Goal: Task Accomplishment & Management: Complete application form

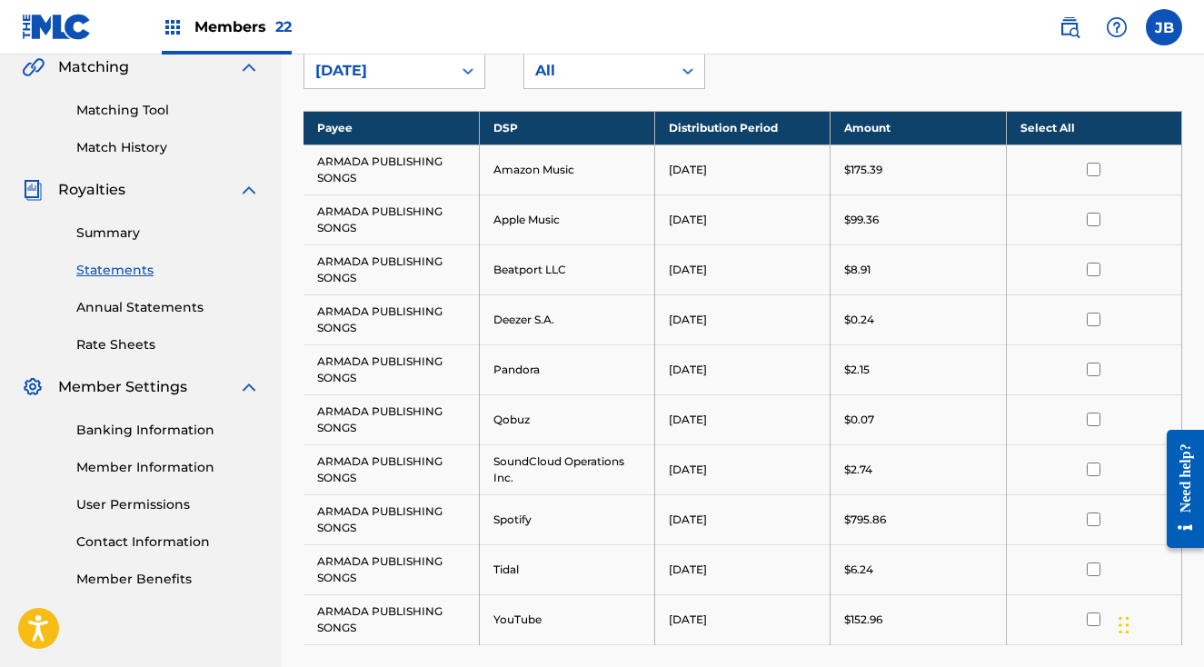
click at [268, 28] on span "Members 22" at bounding box center [242, 26] width 97 height 21
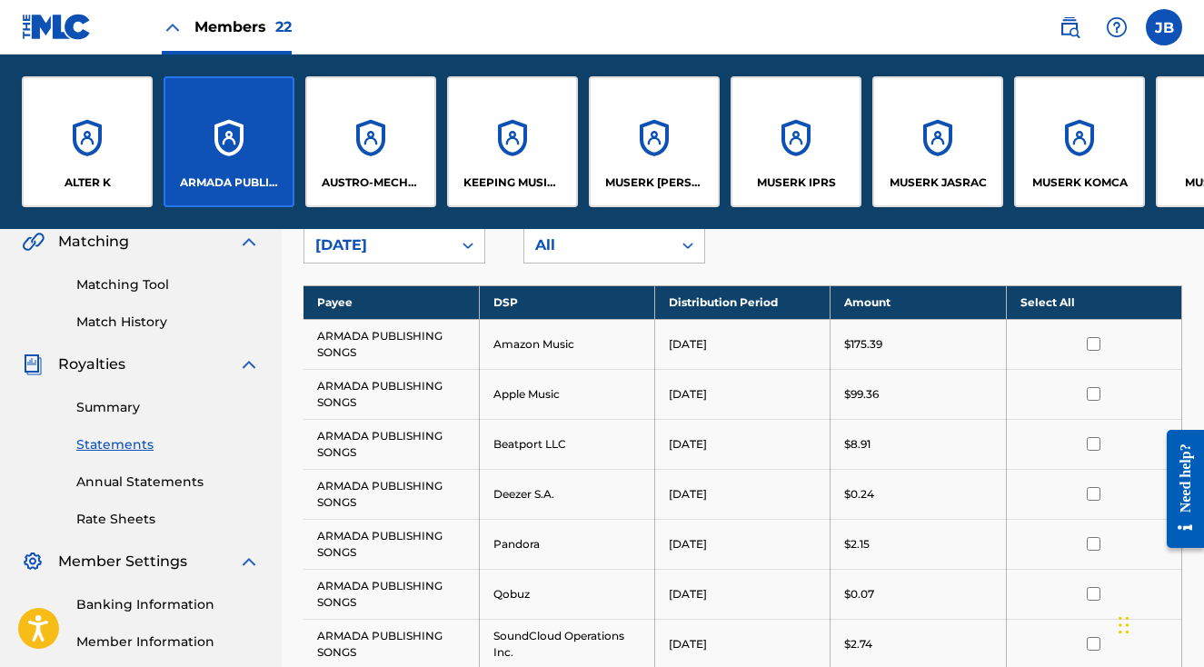
scroll to position [603, 0]
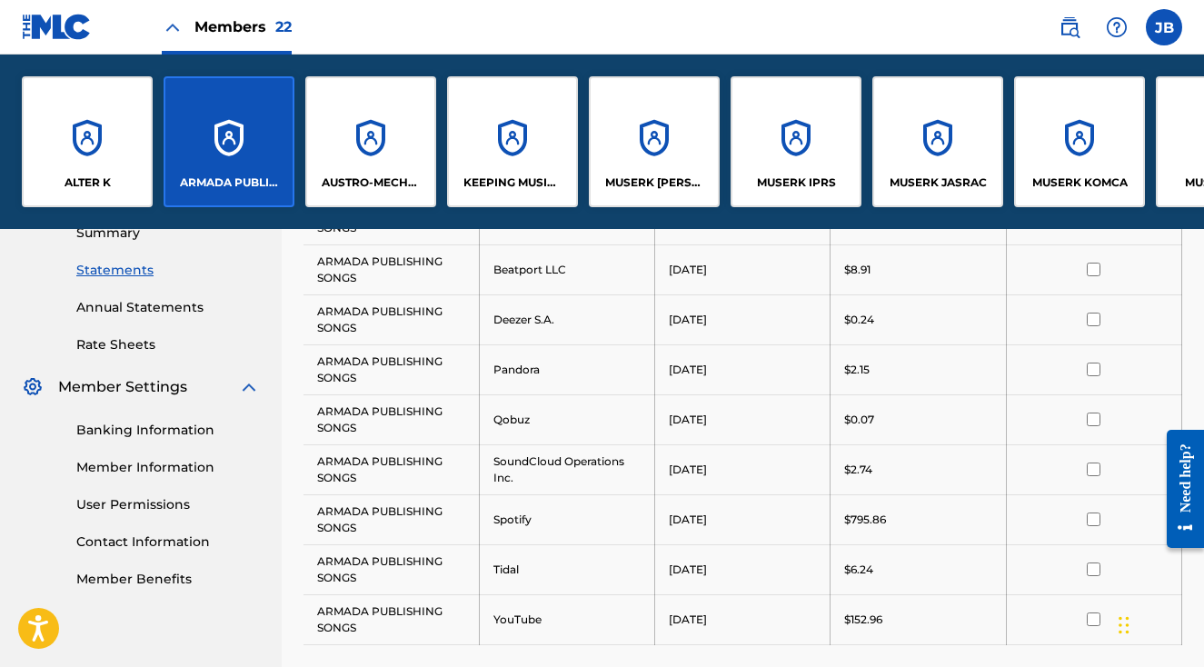
click at [218, 145] on div "ARMADA PUBLISHING B.V." at bounding box center [229, 141] width 131 height 131
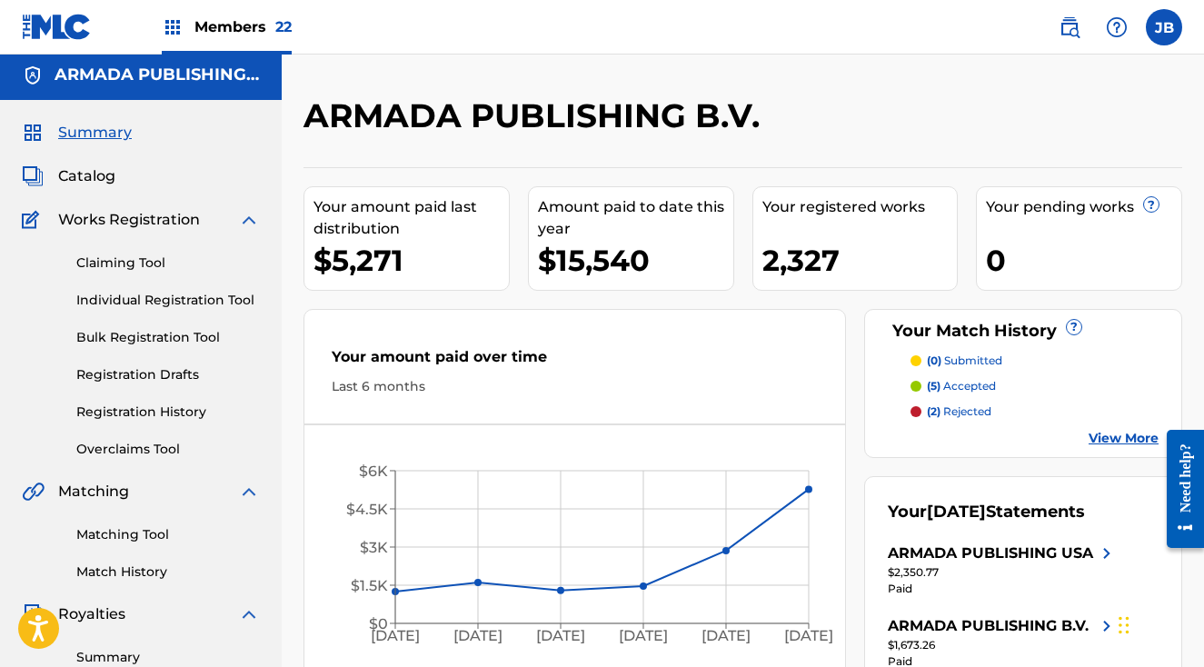
scroll to position [1, 0]
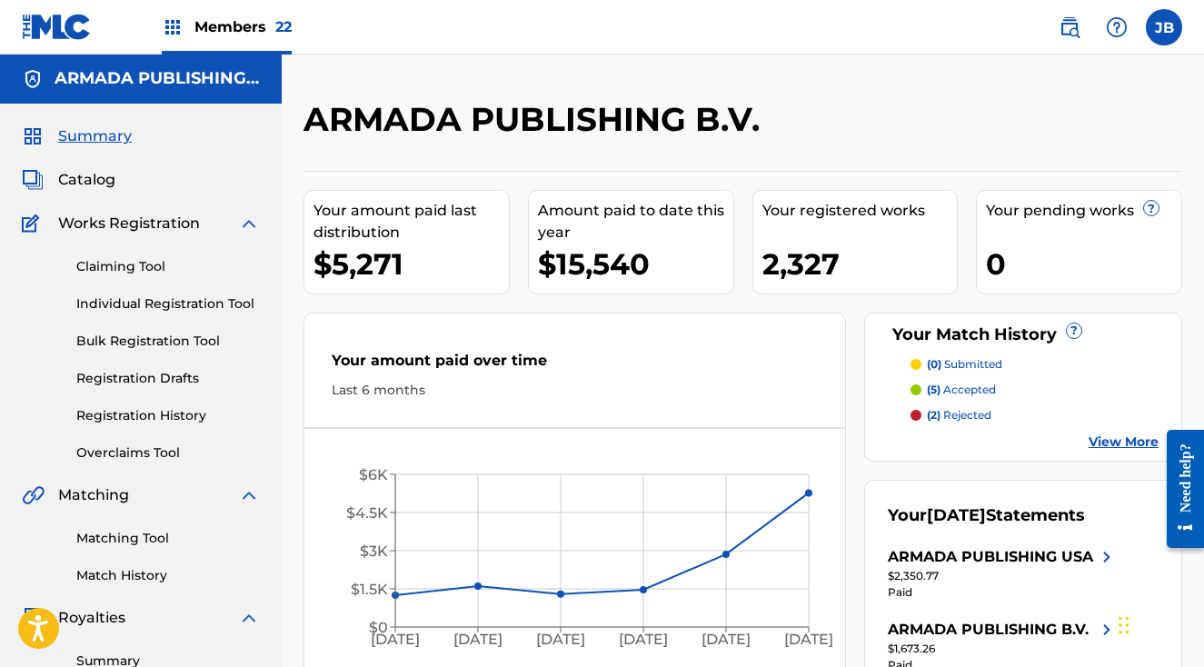
click at [90, 176] on span "Catalog" at bounding box center [86, 180] width 57 height 22
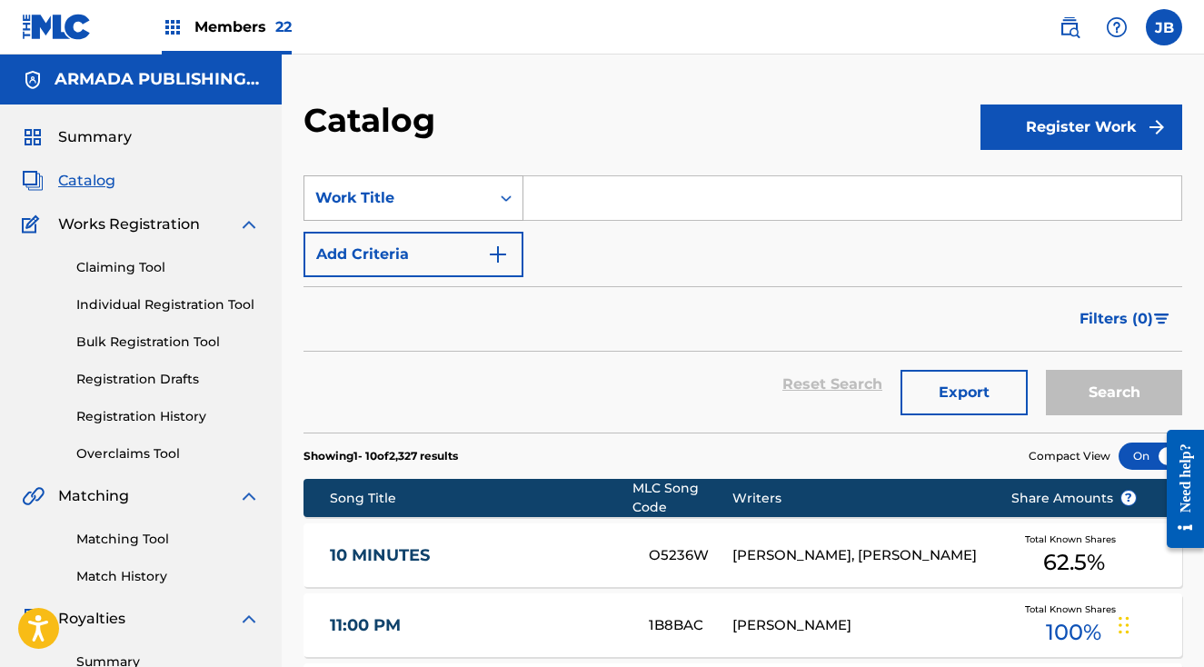
click at [414, 194] on div "Work Title" at bounding box center [397, 198] width 164 height 22
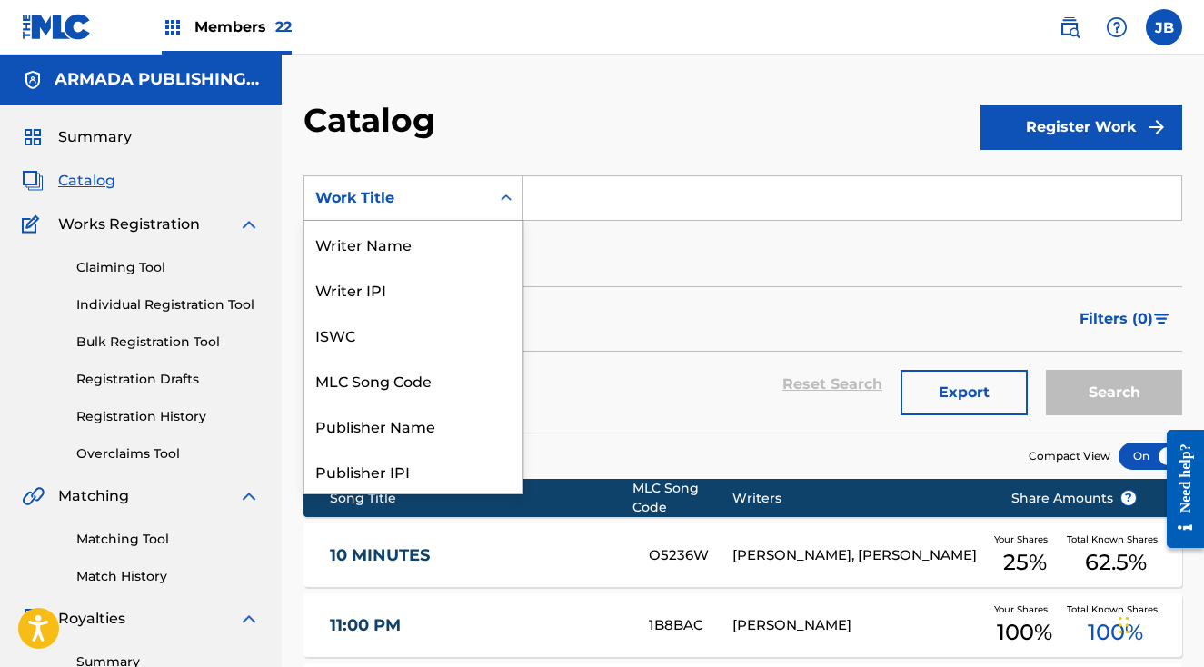
scroll to position [273, 0]
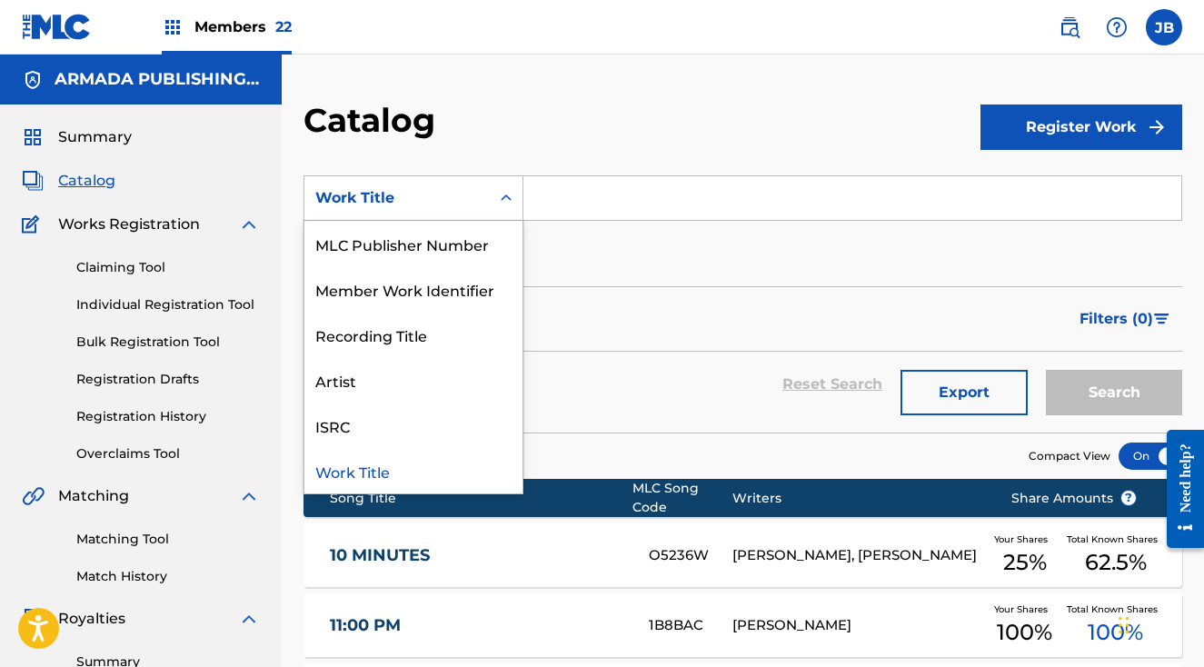
click at [602, 188] on input "Search Form" at bounding box center [852, 198] width 658 height 44
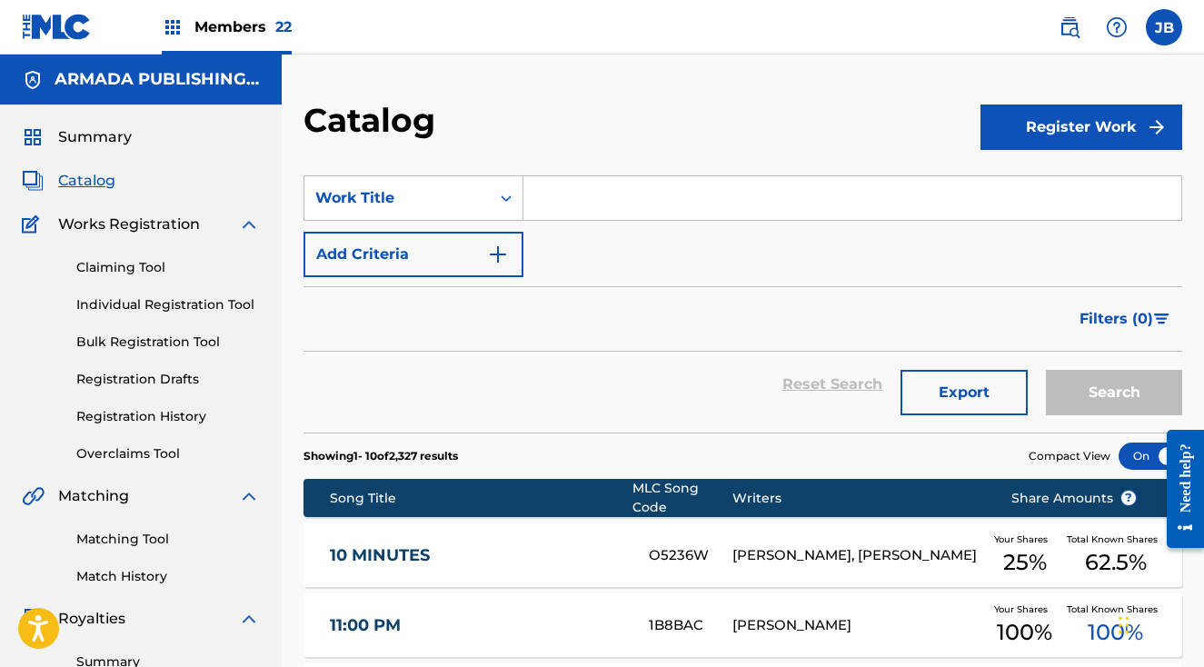
click at [1048, 114] on button "Register Work" at bounding box center [1081, 126] width 202 height 45
click at [1046, 178] on link "Individual" at bounding box center [1081, 186] width 202 height 44
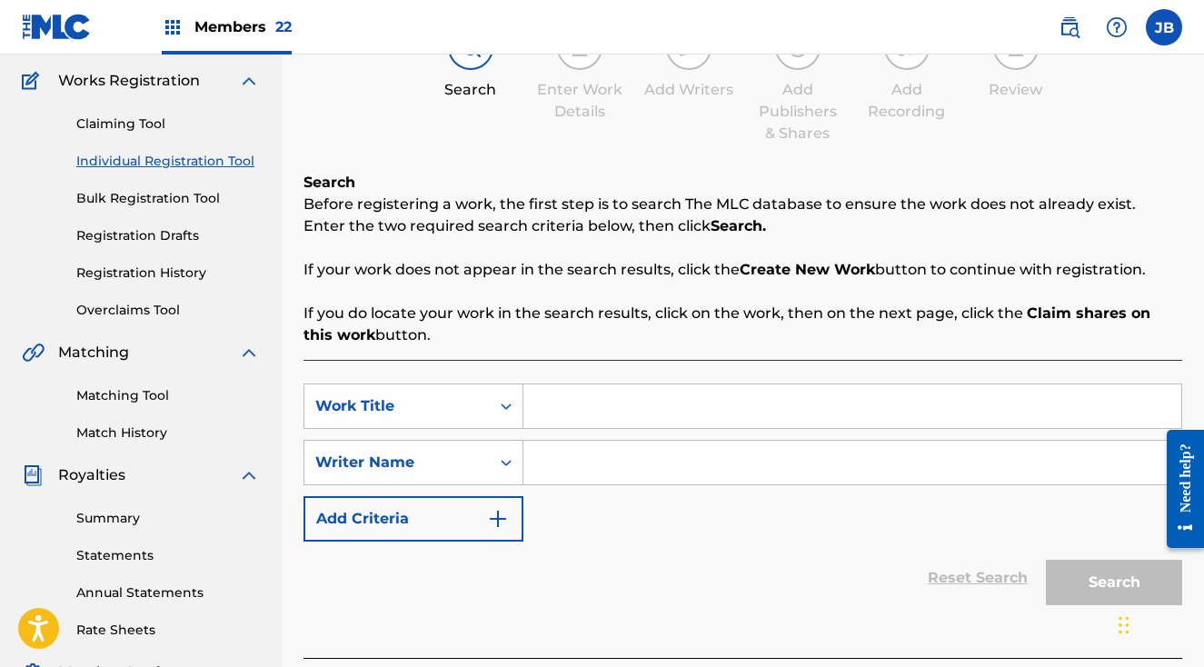
scroll to position [154, 0]
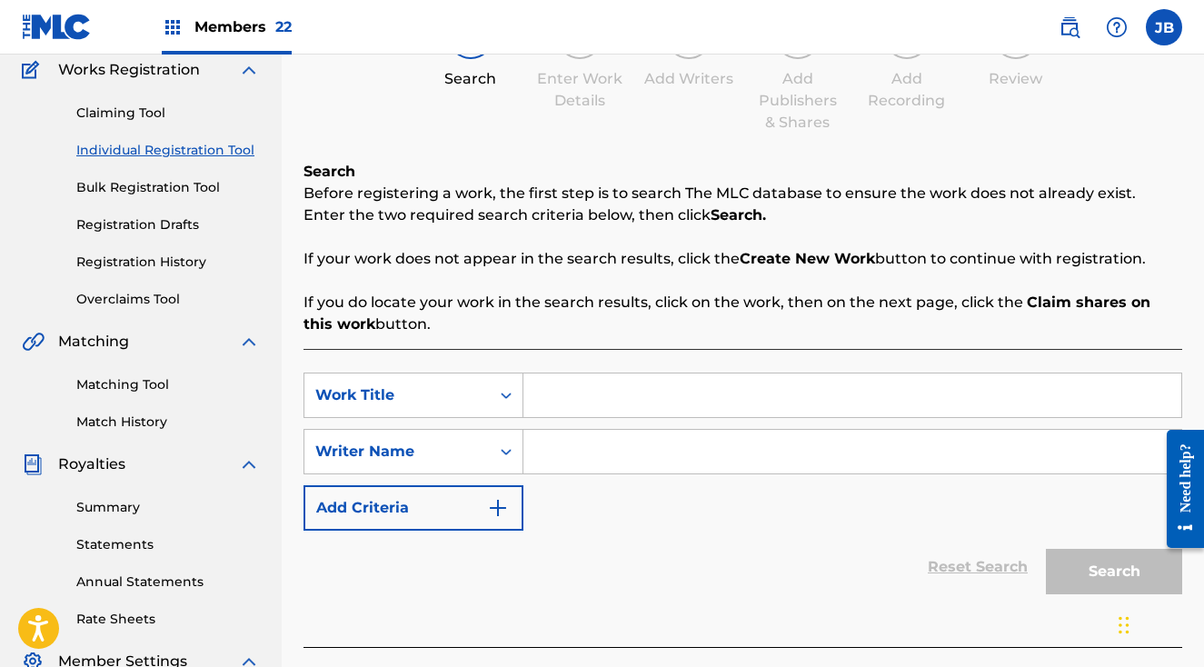
click at [581, 392] on input "Search Form" at bounding box center [852, 395] width 658 height 44
type input "SAD KIWIS"
click at [597, 449] on input "Search Form" at bounding box center [852, 452] width 658 height 44
click at [578, 449] on input "Search Form" at bounding box center [852, 452] width 658 height 44
paste input "[PERSON_NAME]"
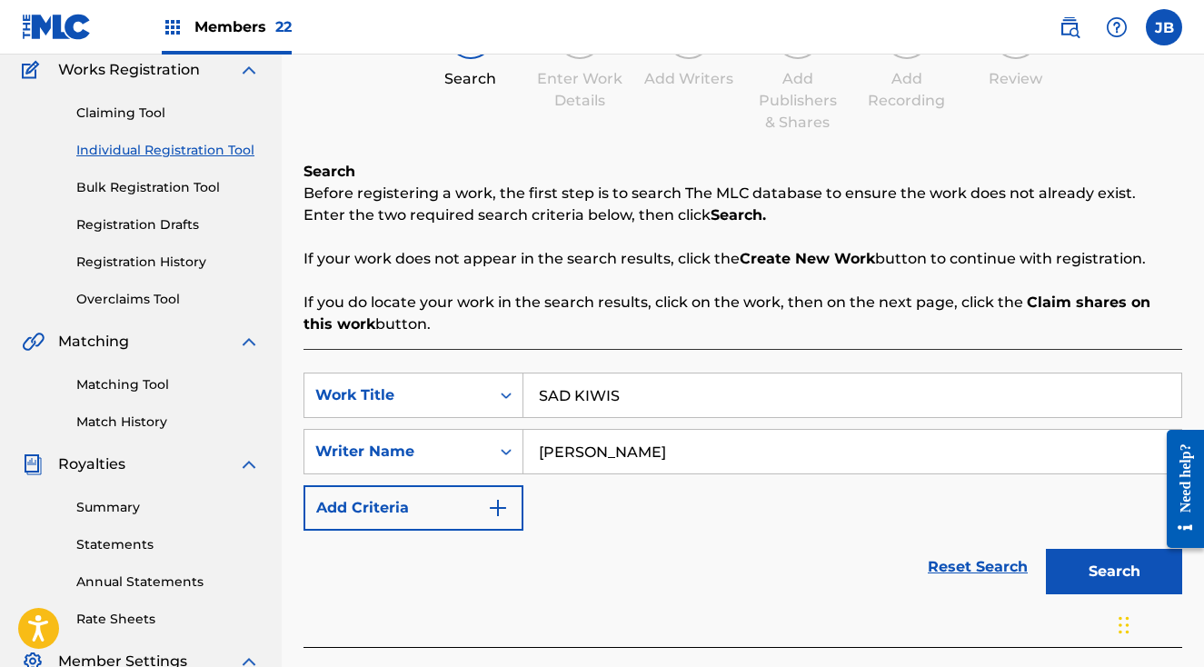
type input "[PERSON_NAME]"
click at [1104, 572] on button "Search" at bounding box center [1114, 571] width 136 height 45
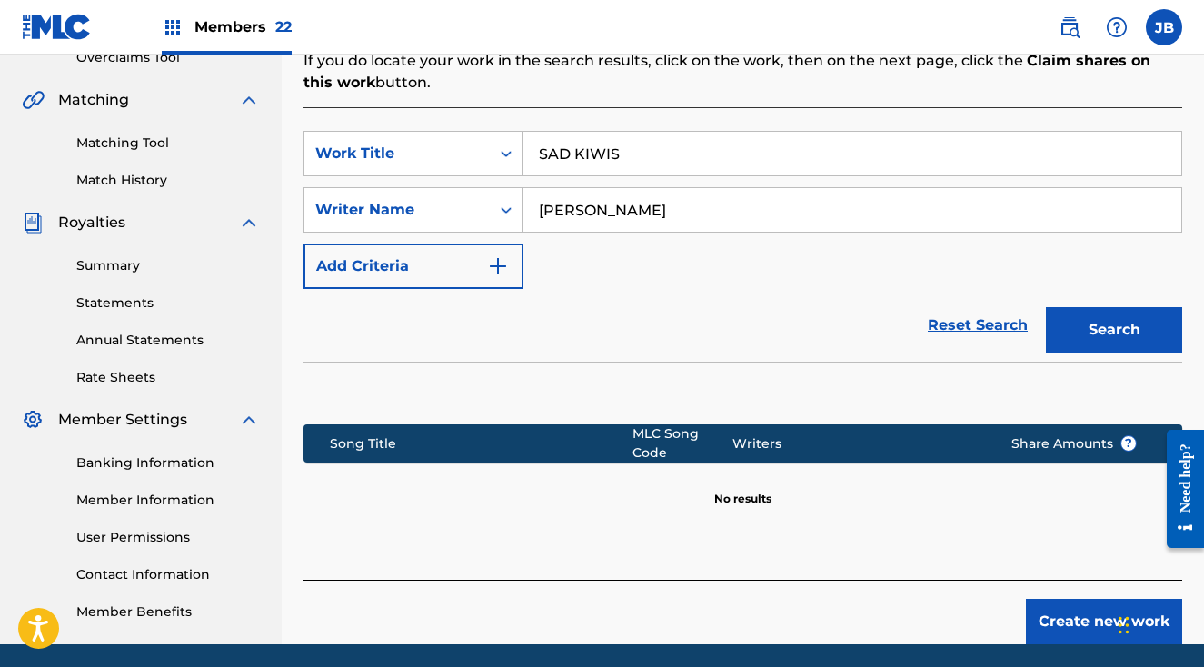
scroll to position [461, 0]
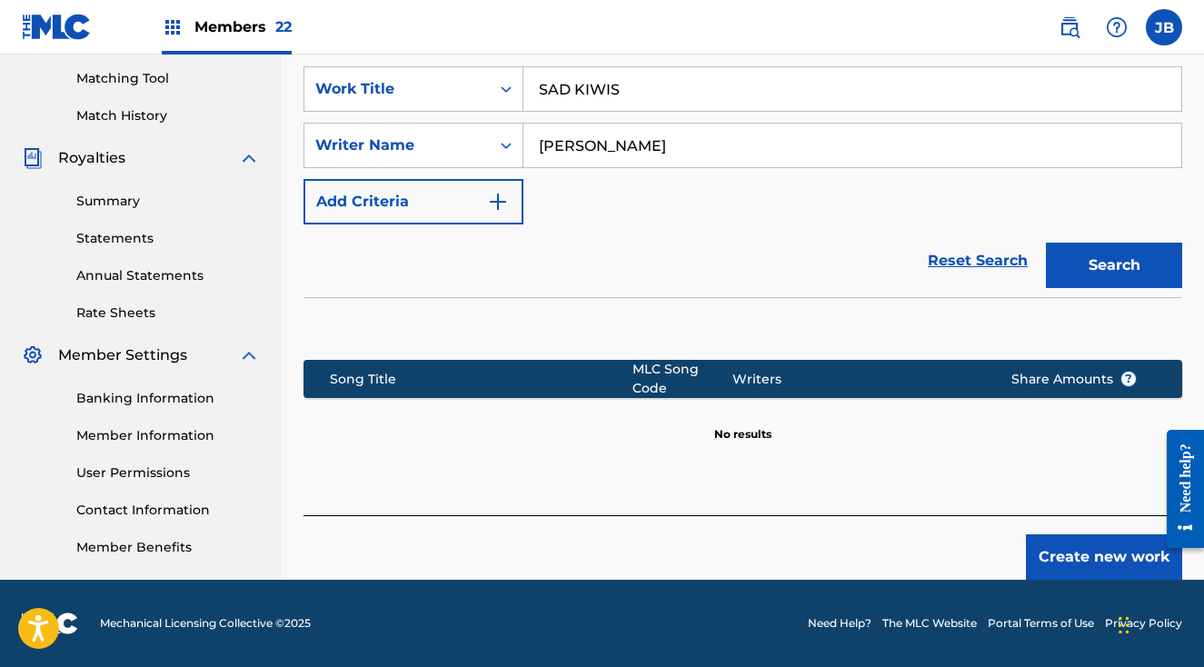
click at [1084, 547] on button "Create new work" at bounding box center [1104, 556] width 156 height 45
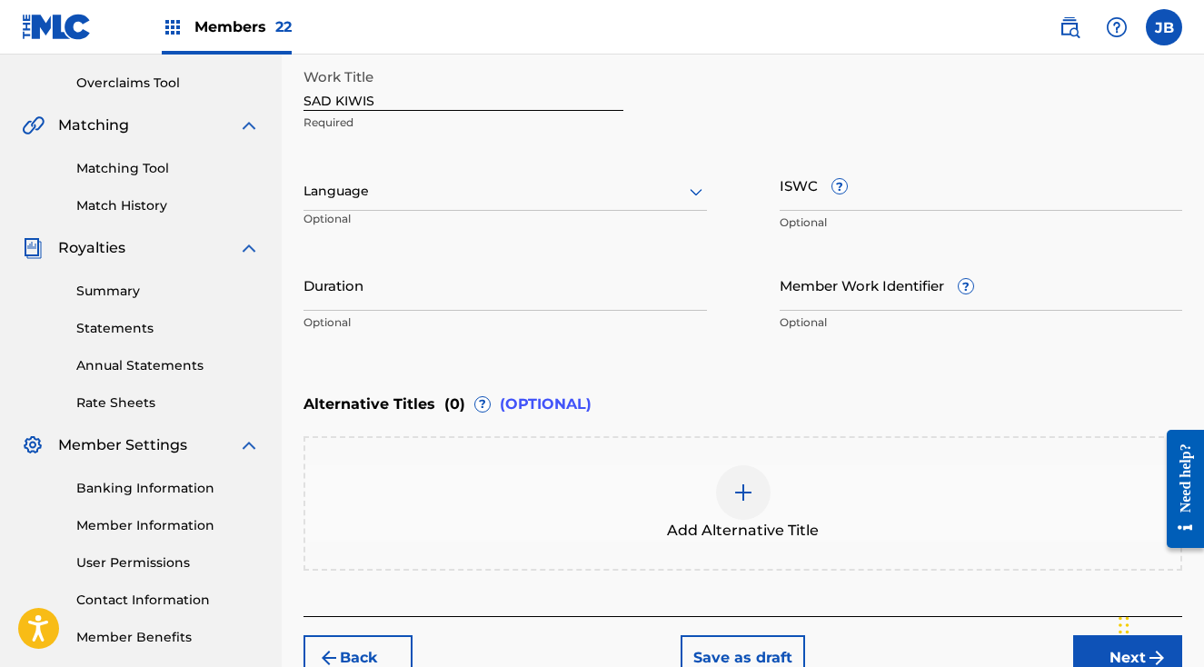
scroll to position [443, 0]
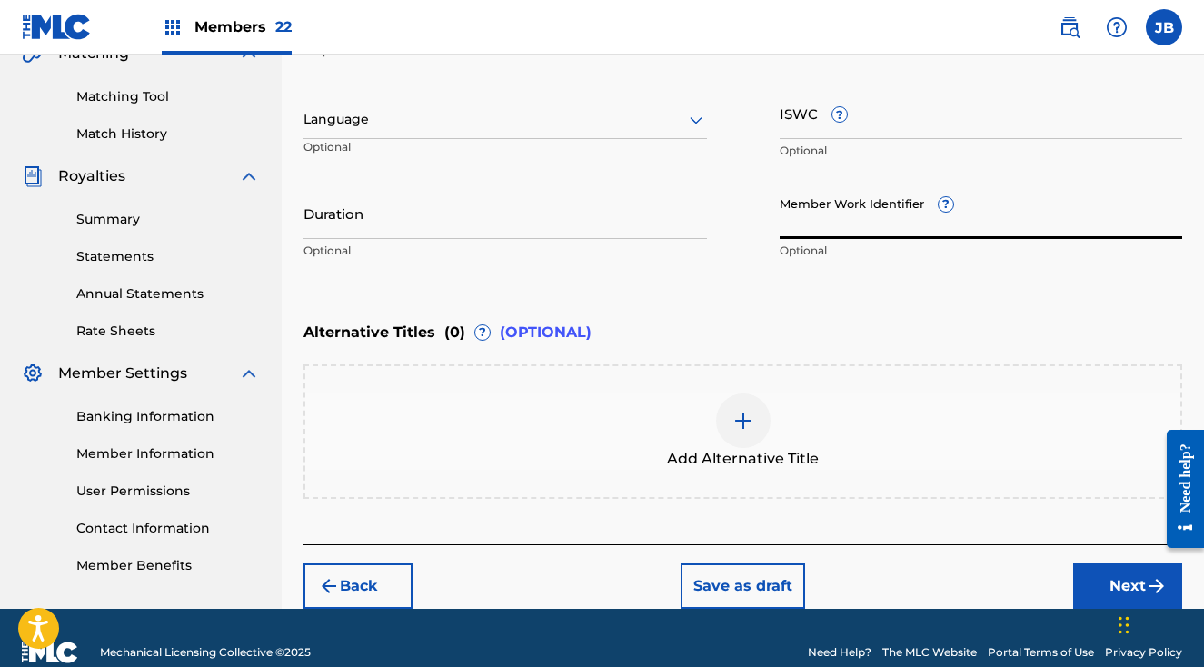
click at [873, 232] on input "Member Work Identifier ?" at bounding box center [981, 213] width 403 height 52
click at [868, 217] on input "Member Work Identifier ?" at bounding box center [981, 213] width 403 height 52
paste input "MUS00023991610"
type input "MUS00023991610"
click at [640, 285] on div "Enter Work Details Enter work details for ‘ SAD KIWIS ’ below. Work Title SAD K…" at bounding box center [742, 93] width 879 height 440
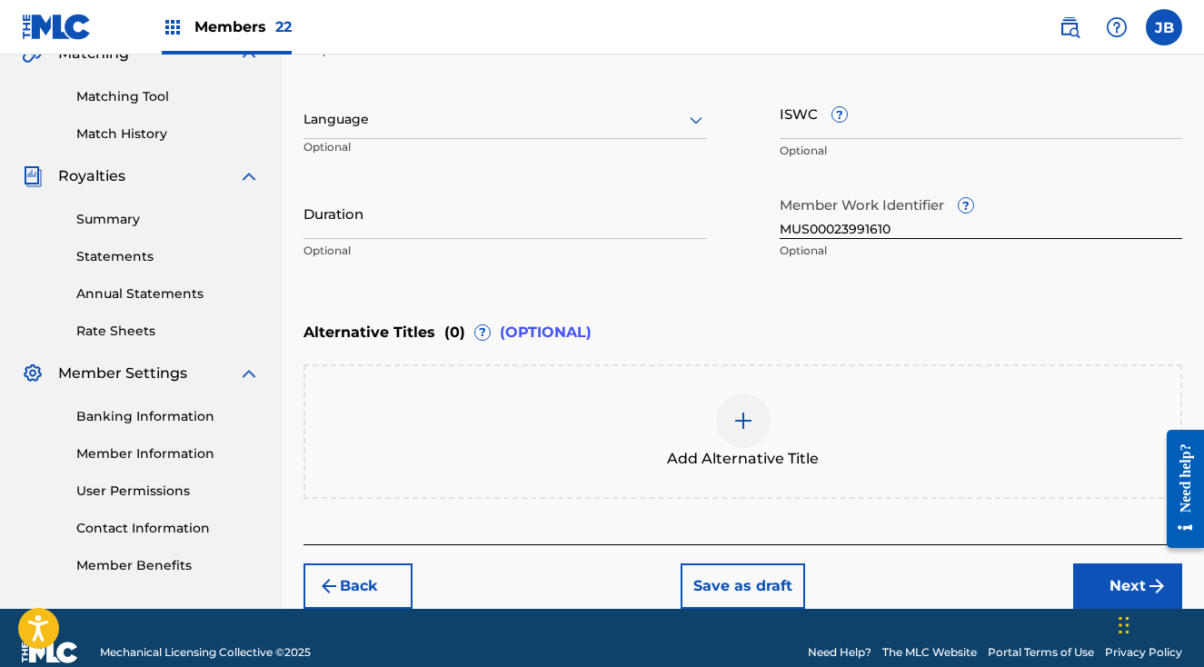
scroll to position [472, 0]
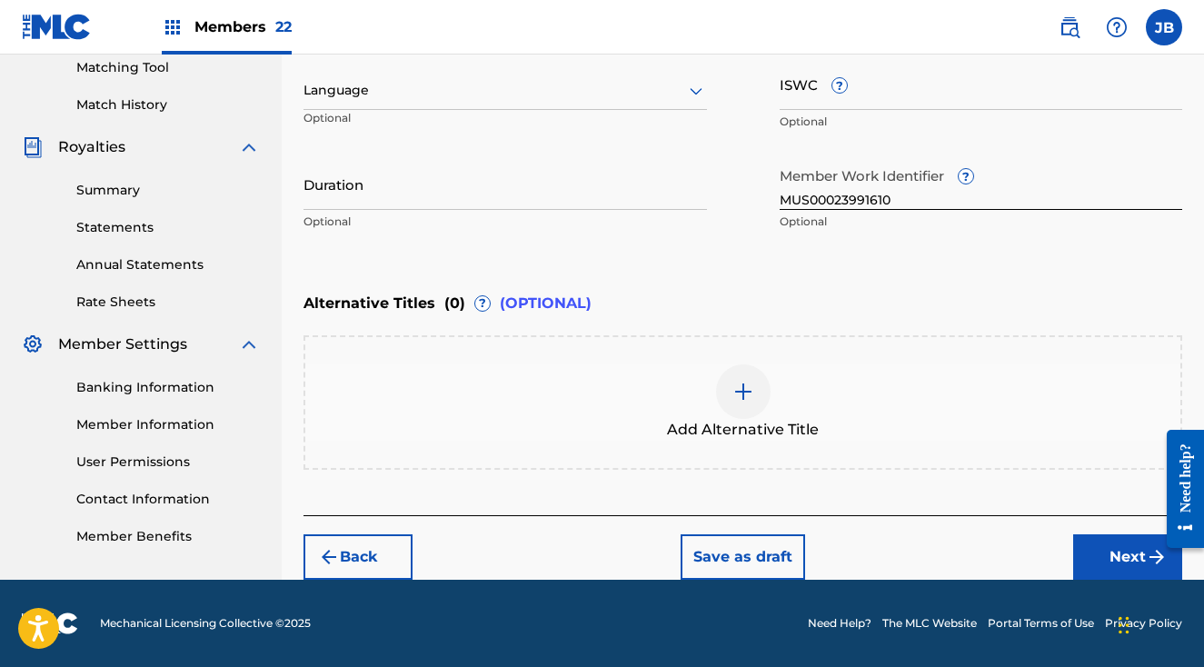
click at [1139, 552] on button "Next" at bounding box center [1127, 556] width 109 height 45
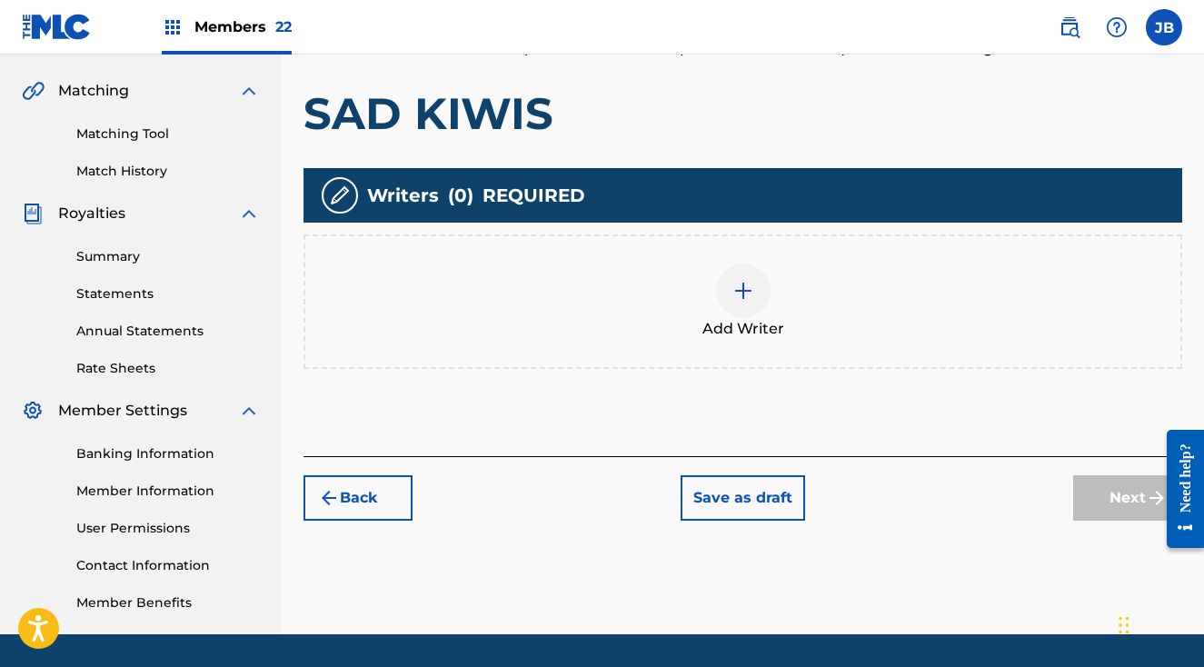
scroll to position [460, 0]
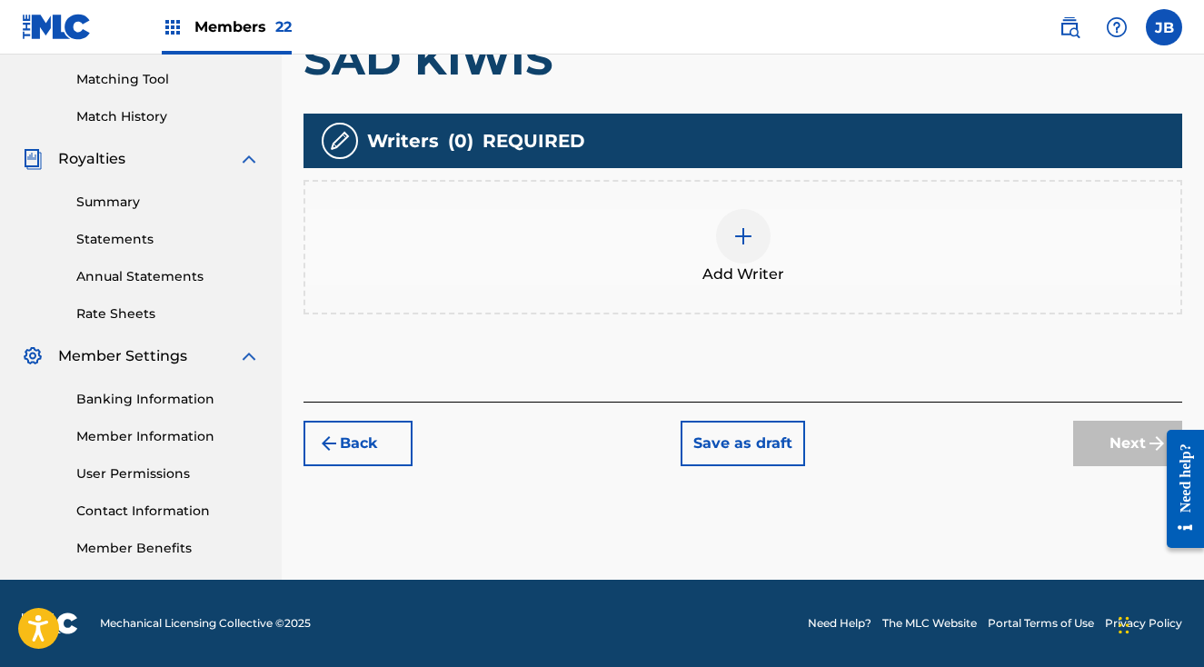
click at [750, 223] on div at bounding box center [743, 236] width 55 height 55
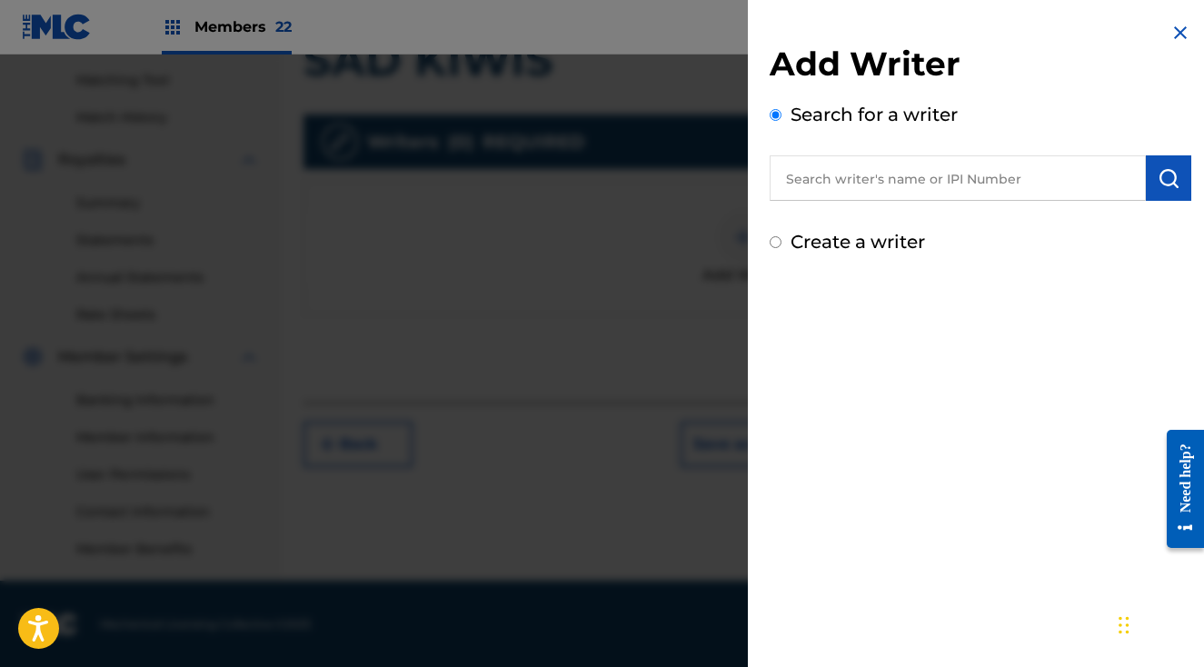
click at [821, 184] on input "text" at bounding box center [958, 177] width 376 height 45
paste input "1235944249"
click at [1164, 174] on img "submit" at bounding box center [1169, 178] width 22 height 22
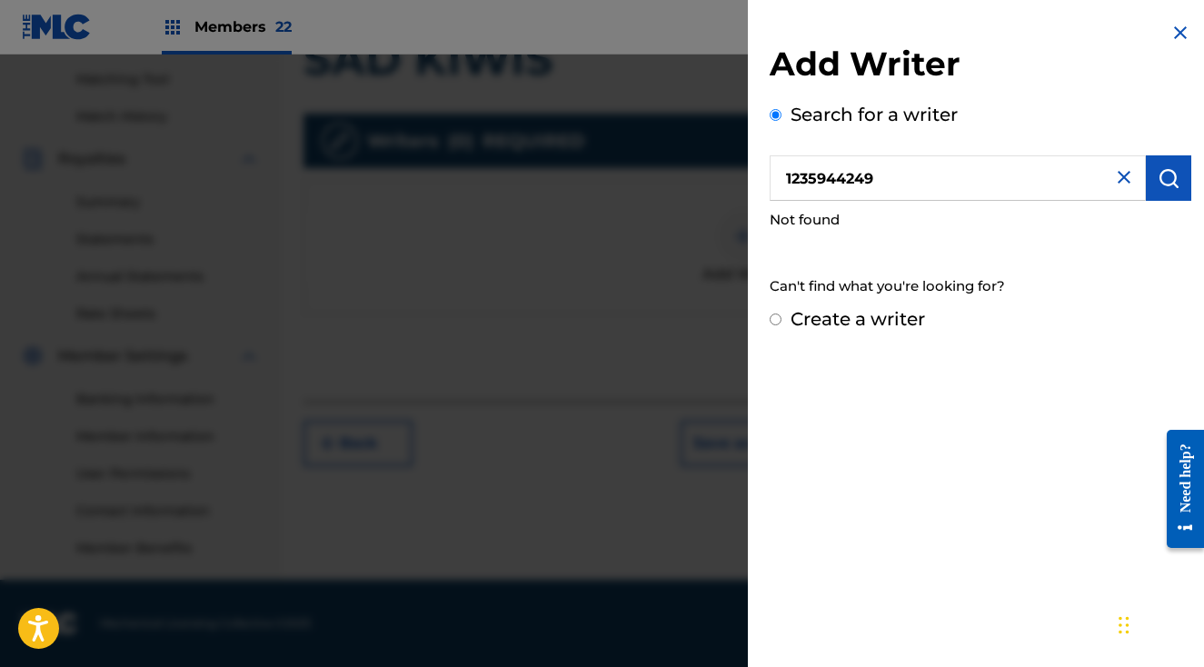
click at [789, 180] on input "1235944249" at bounding box center [958, 177] width 376 height 45
type input "01235944249"
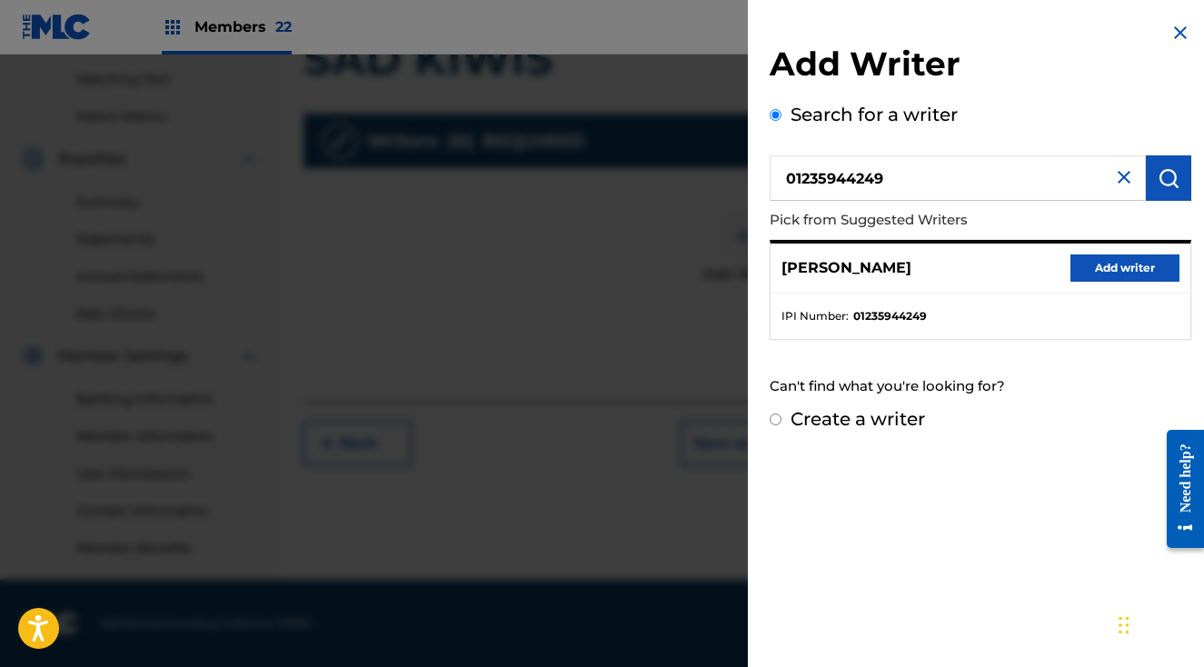
click at [1103, 275] on button "Add writer" at bounding box center [1124, 267] width 109 height 27
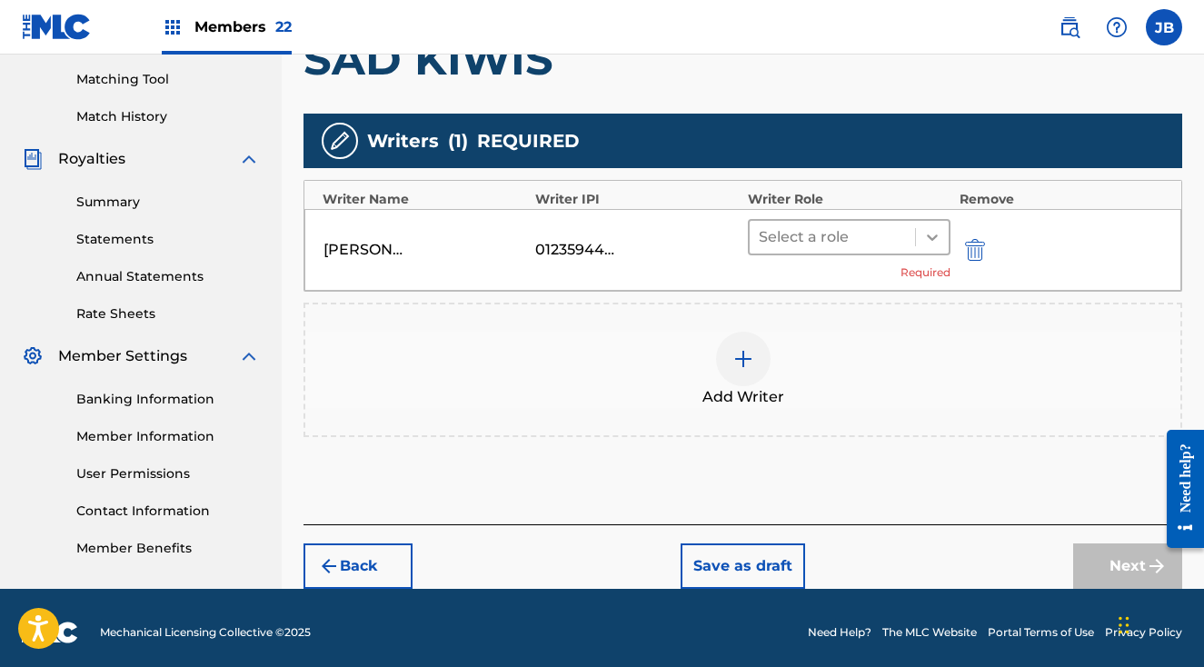
click at [936, 235] on icon at bounding box center [932, 237] width 11 height 6
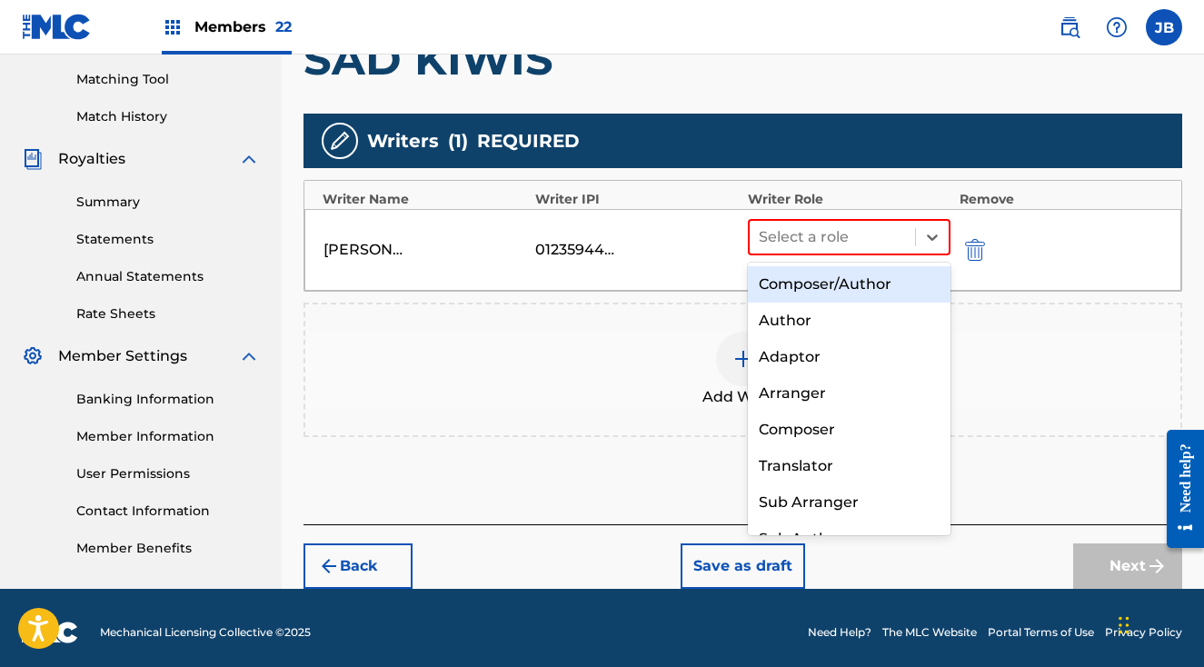
click at [865, 288] on div "Composer/Author" at bounding box center [849, 284] width 203 height 36
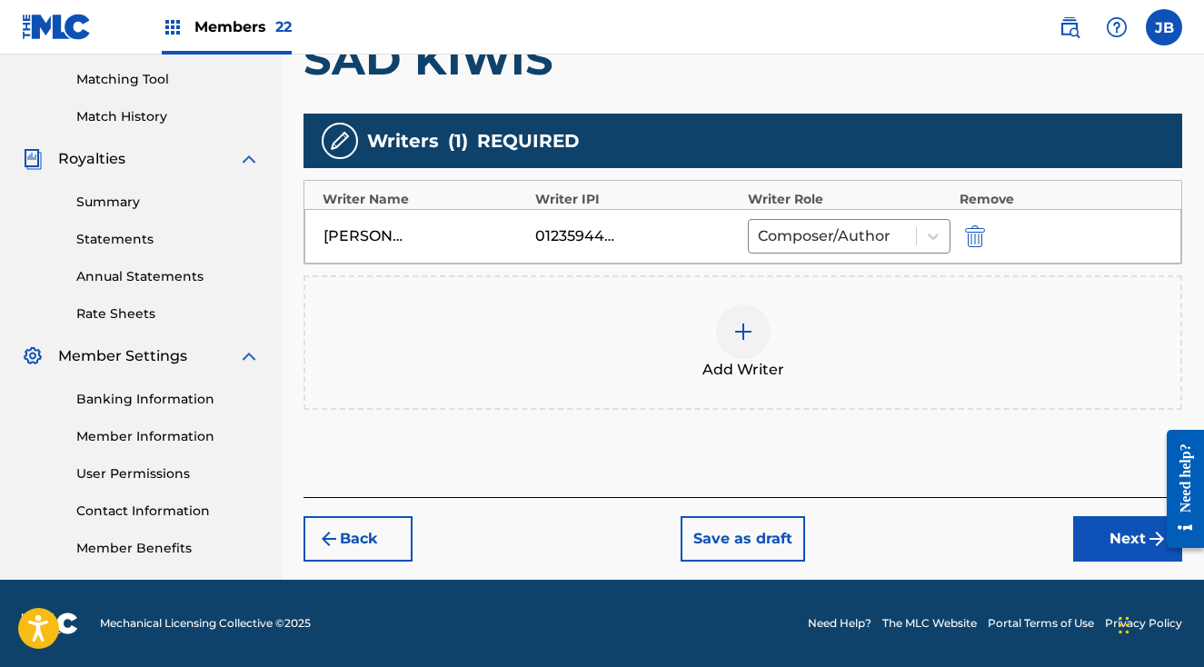
click at [748, 348] on div at bounding box center [743, 331] width 55 height 55
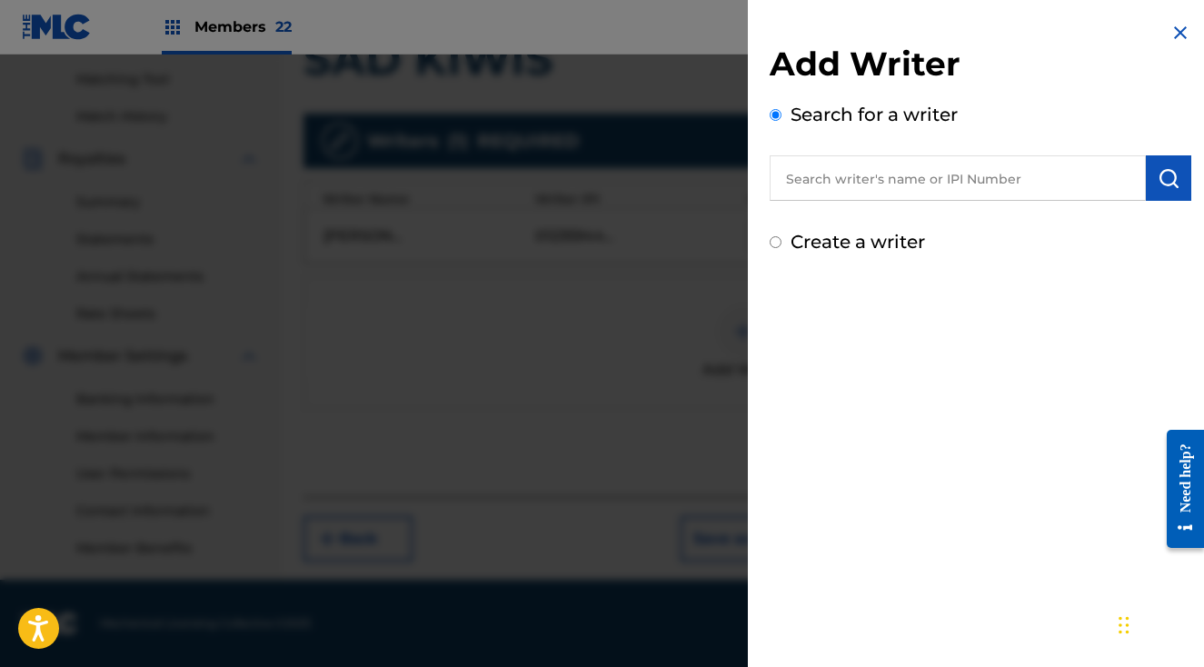
click at [959, 184] on input "text" at bounding box center [958, 177] width 376 height 45
paste input "1262423282"
click at [788, 176] on input "1262423282" at bounding box center [958, 177] width 376 height 45
type input "01262423282"
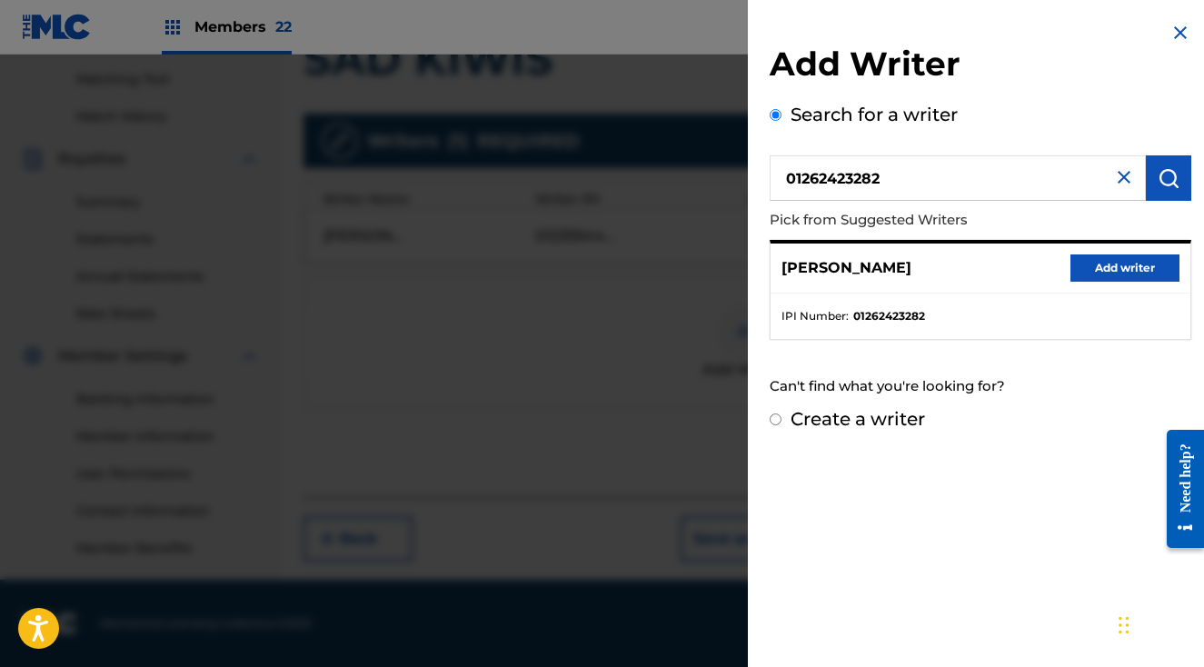
click at [1096, 257] on button "Add writer" at bounding box center [1124, 267] width 109 height 27
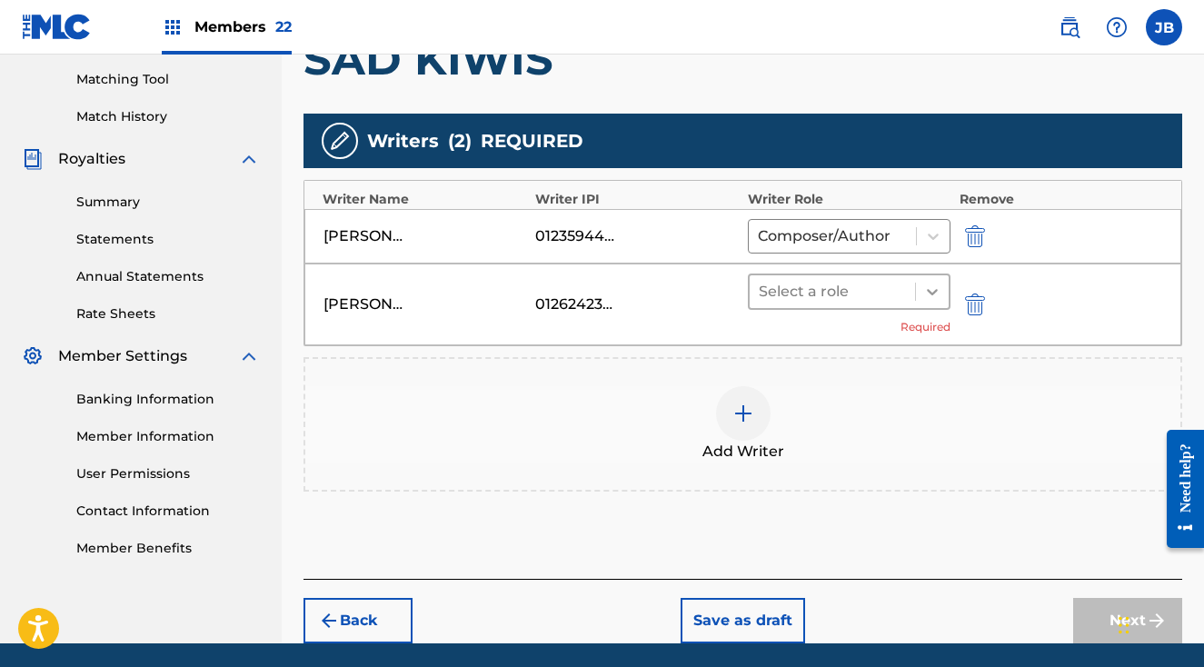
click at [942, 289] on div at bounding box center [932, 291] width 33 height 33
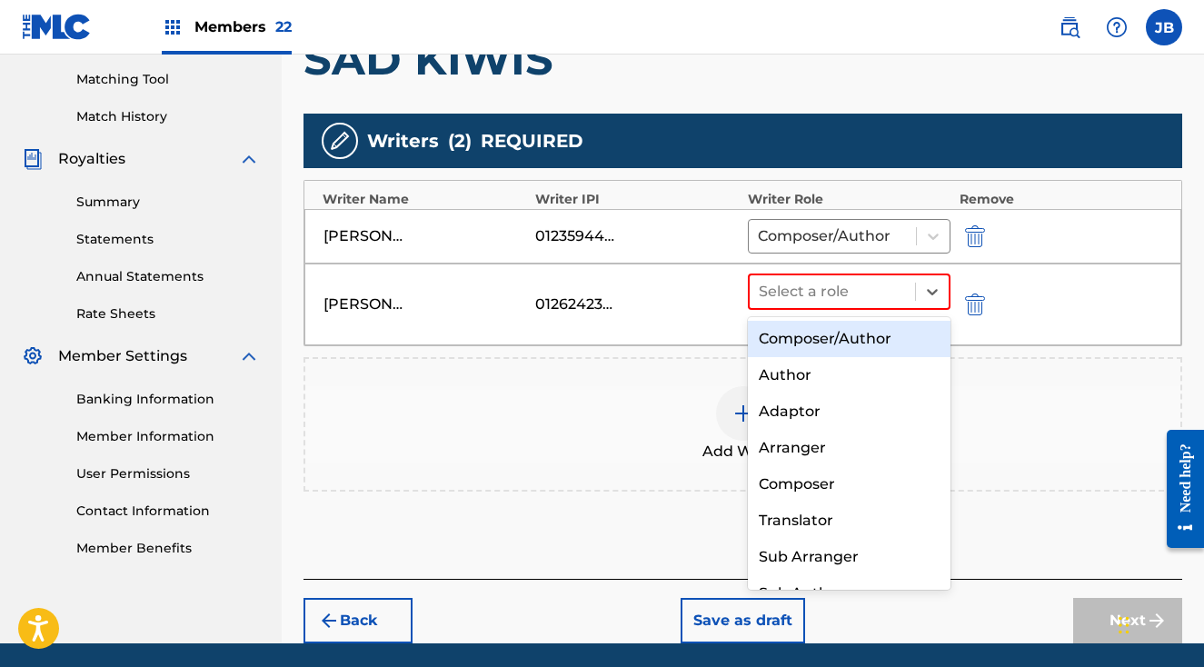
click at [873, 328] on div "Composer/Author" at bounding box center [849, 339] width 203 height 36
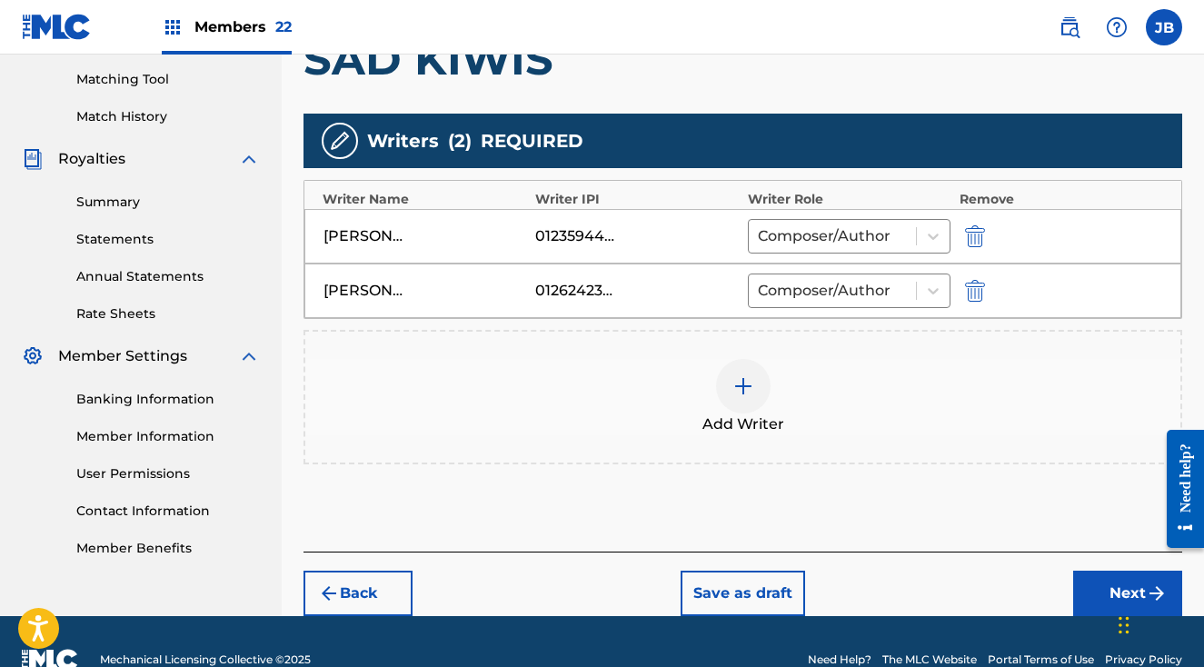
scroll to position [496, 0]
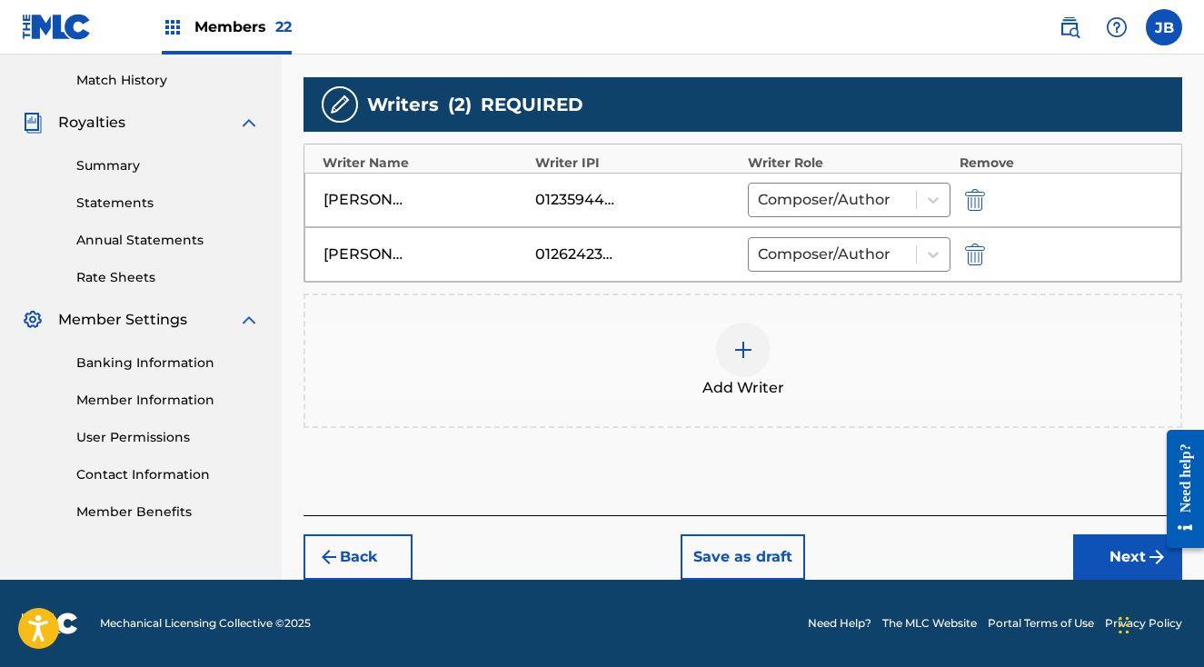
click at [1140, 556] on button "Next" at bounding box center [1127, 556] width 109 height 45
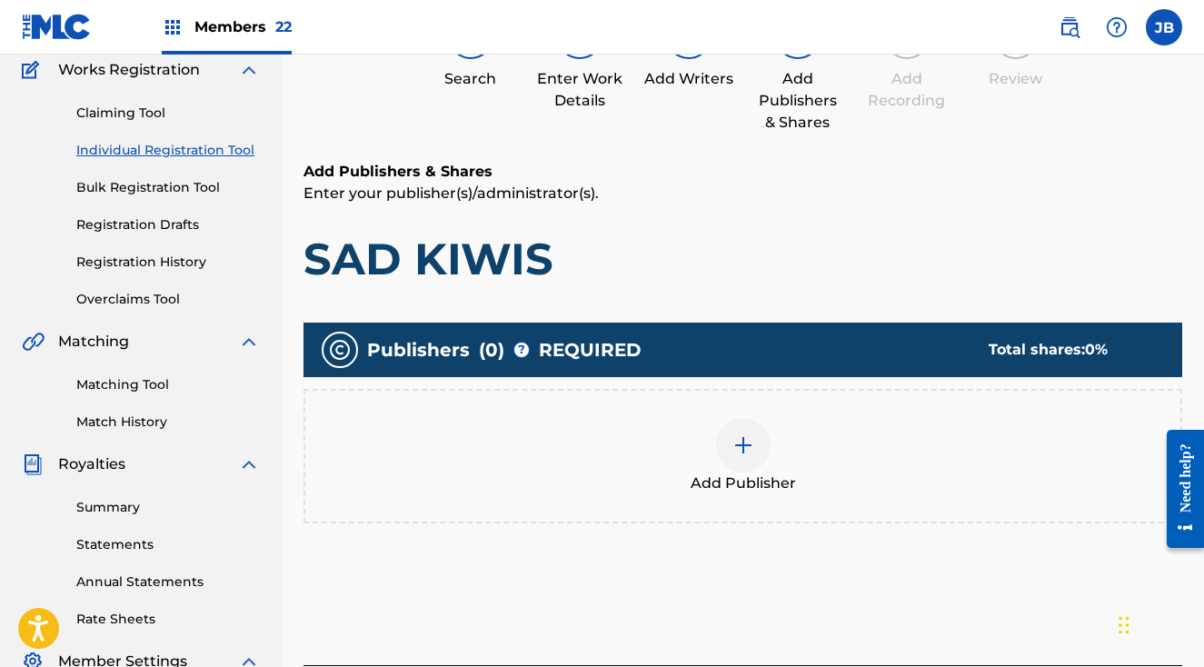
click at [743, 462] on div at bounding box center [743, 445] width 55 height 55
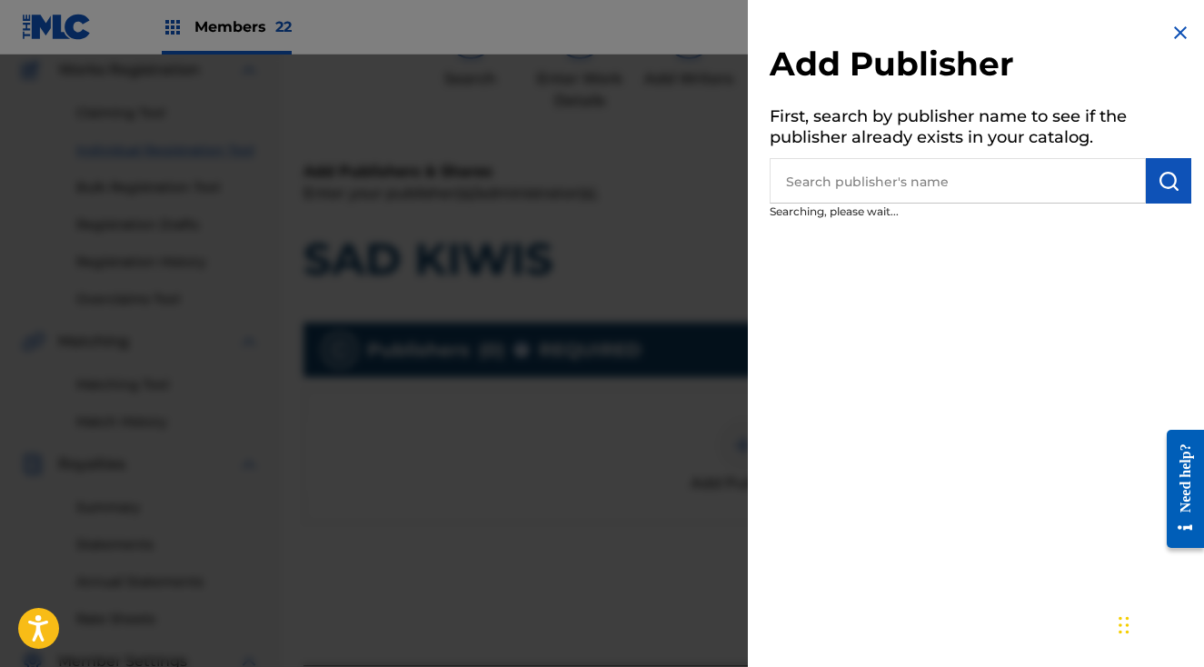
scroll to position [161, 0]
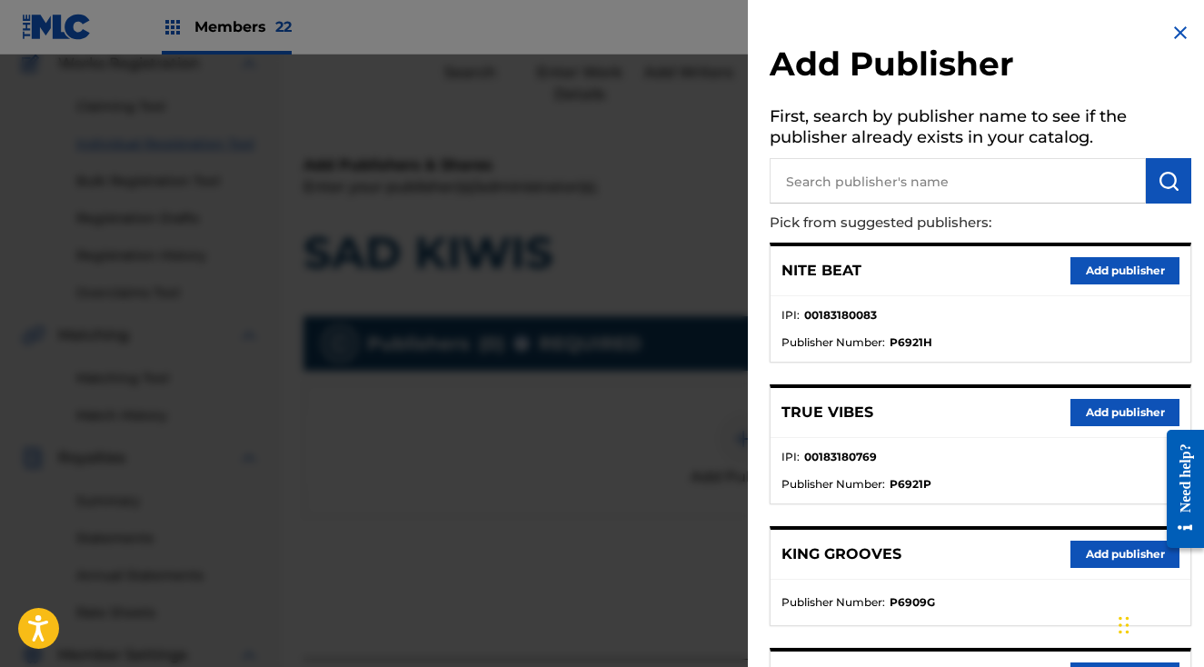
click at [909, 179] on input "text" at bounding box center [958, 180] width 376 height 45
click at [813, 179] on input "soave" at bounding box center [958, 180] width 376 height 45
paste input "887782166"
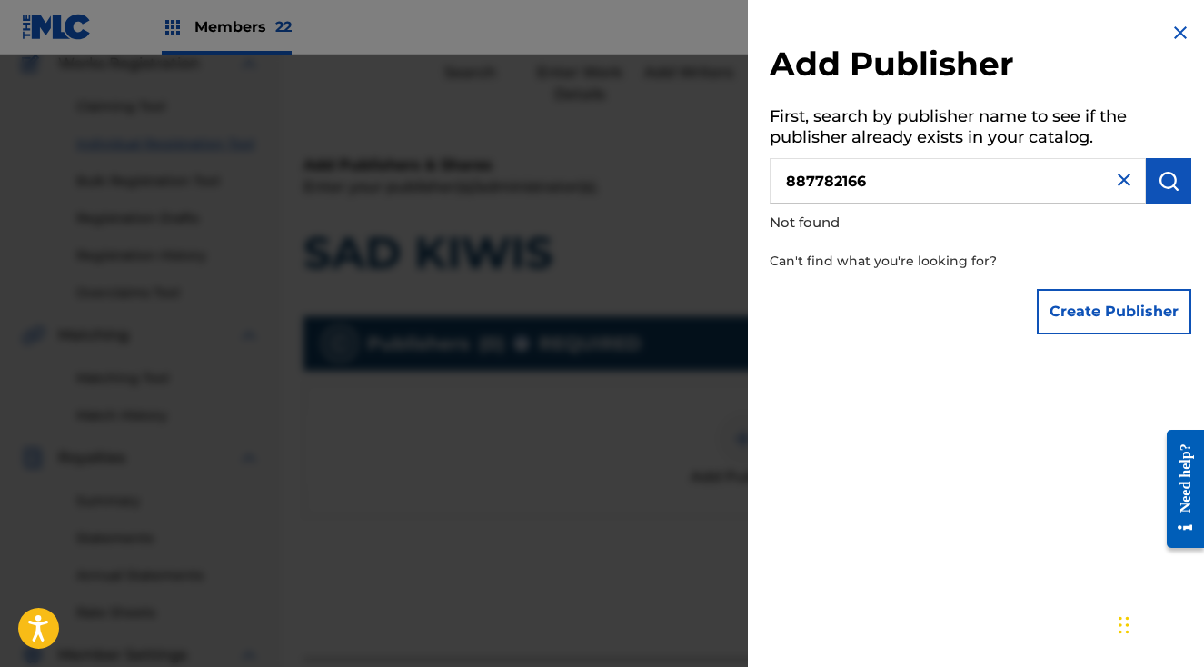
click at [780, 181] on input "887782166" at bounding box center [958, 180] width 376 height 45
type input "0000000887782166"
drag, startPoint x: 940, startPoint y: 184, endPoint x: 786, endPoint y: 184, distance: 154.5
click at [786, 184] on input "0000000887782166" at bounding box center [958, 180] width 376 height 45
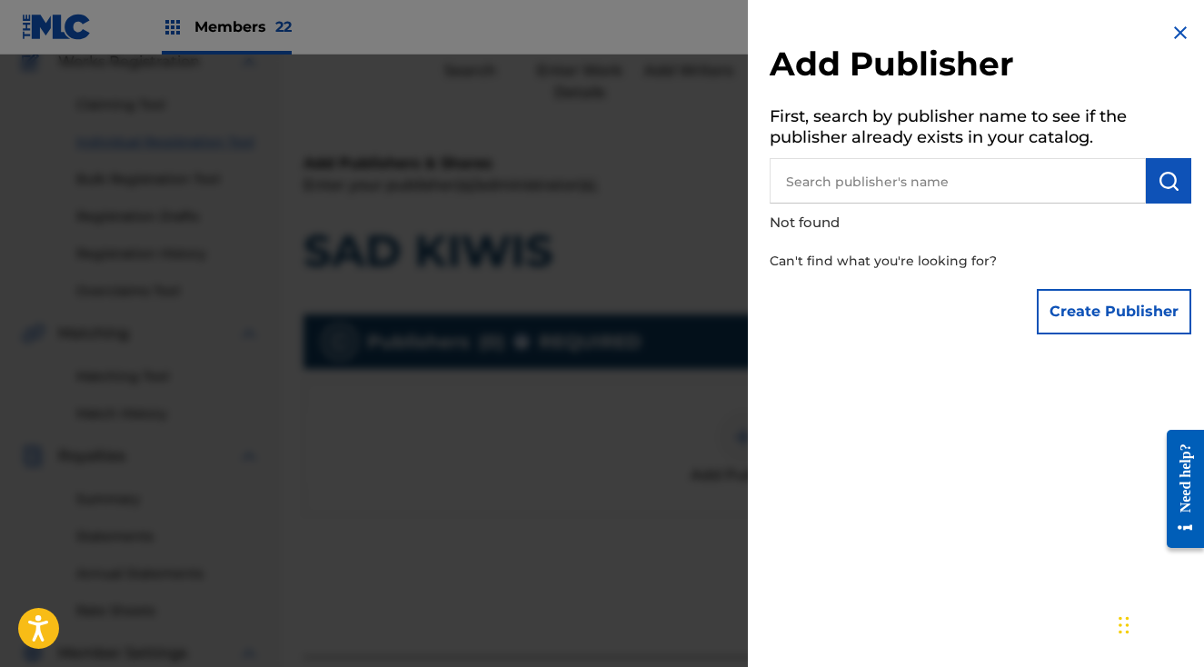
scroll to position [151, 0]
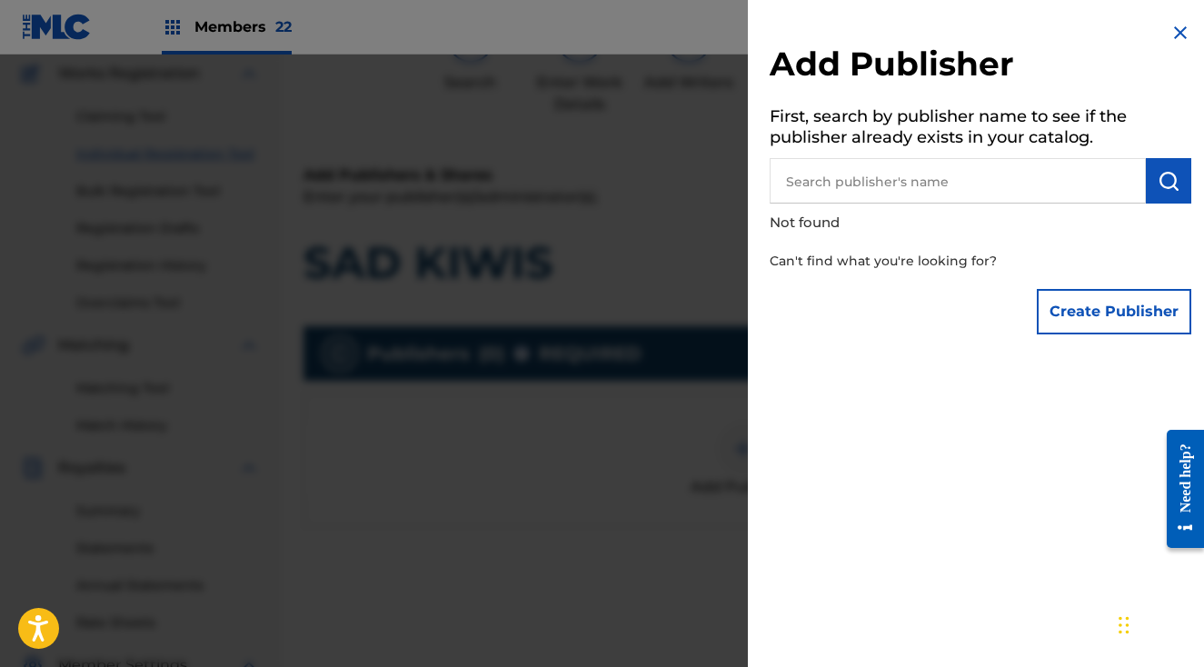
paste input "SOAVE PUBLISHING"
type input "SOAVE PUBLISHING"
click at [1158, 176] on img "submit" at bounding box center [1169, 181] width 22 height 22
click at [1100, 315] on button "Create Publisher" at bounding box center [1114, 311] width 154 height 45
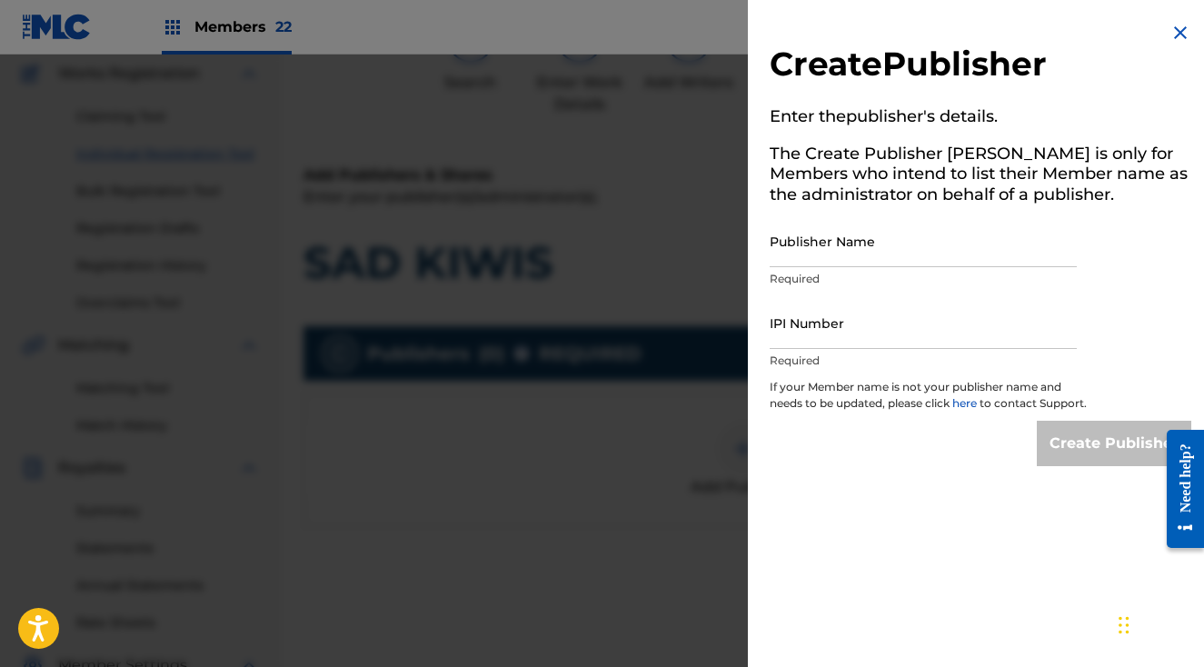
click at [888, 265] on input "Publisher Name" at bounding box center [923, 241] width 307 height 52
paste input "SOAVE PUBLISHING"
type input "SOAVE PUBLISHING"
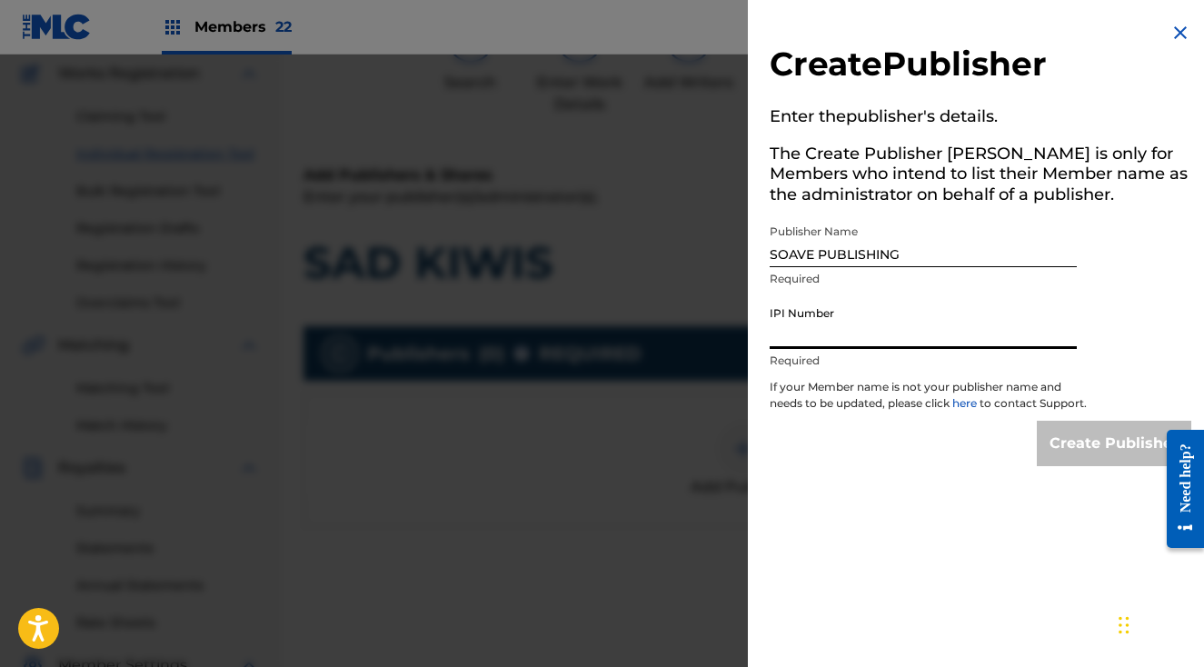
click at [879, 331] on input "IPI Number" at bounding box center [923, 323] width 307 height 52
paste input "887782166"
type input "887782166"
click at [1083, 455] on input "Create Publisher" at bounding box center [1114, 443] width 154 height 45
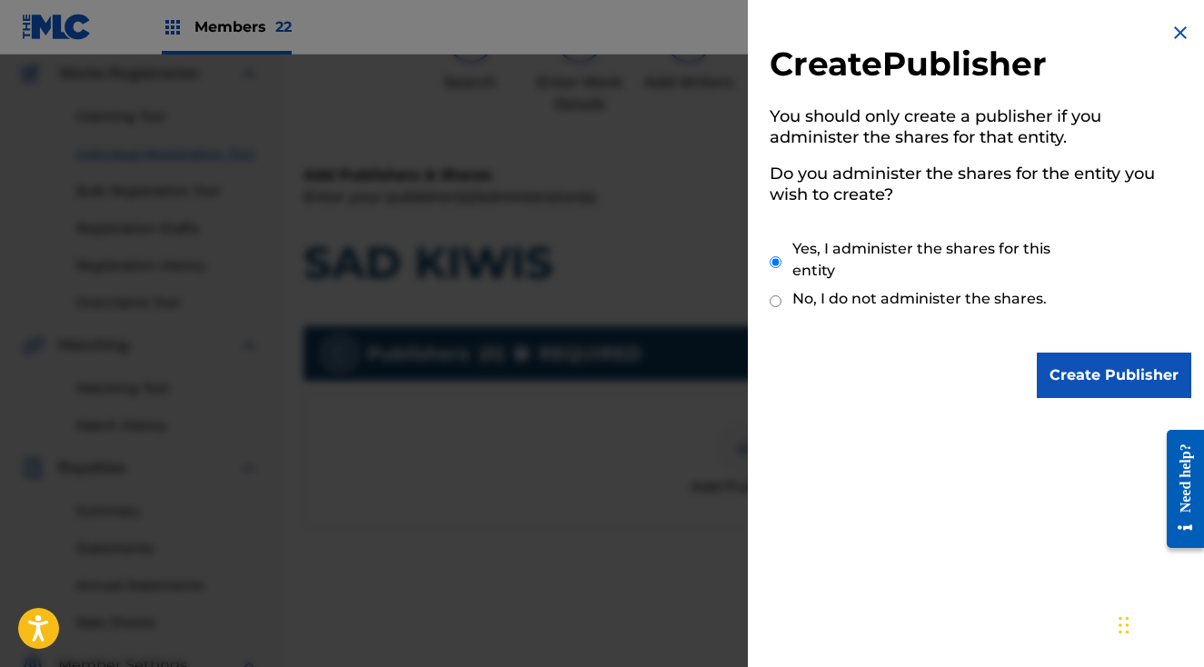
click at [1120, 373] on input "Create Publisher" at bounding box center [1114, 375] width 154 height 45
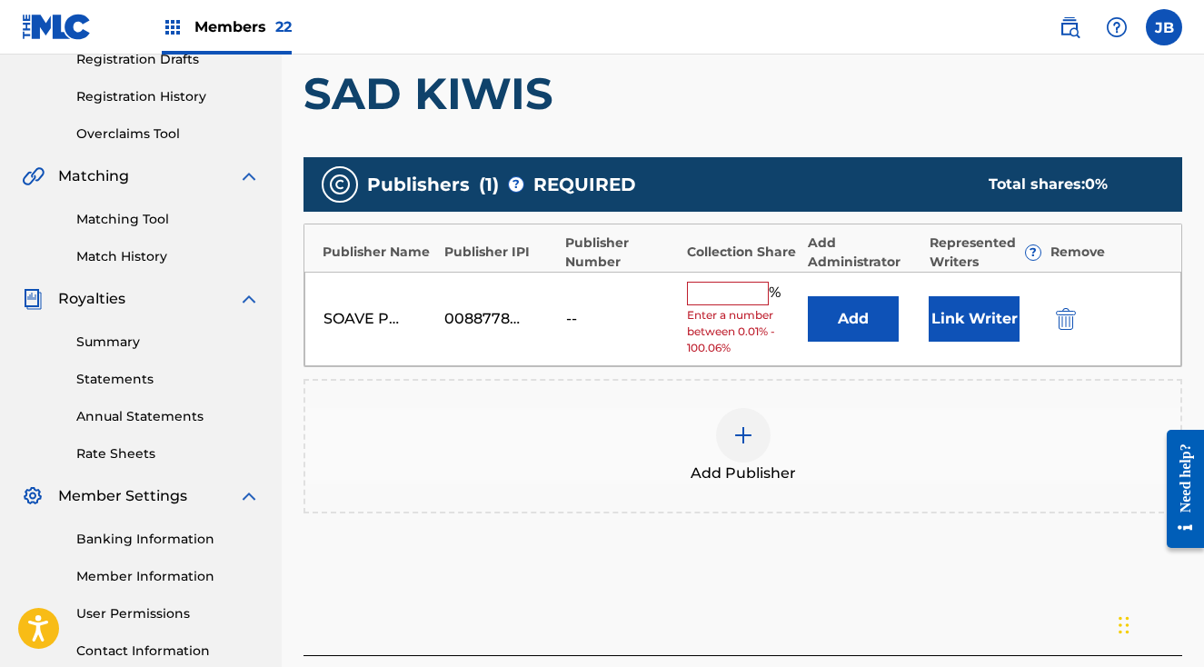
click at [847, 319] on button "Add" at bounding box center [853, 318] width 91 height 45
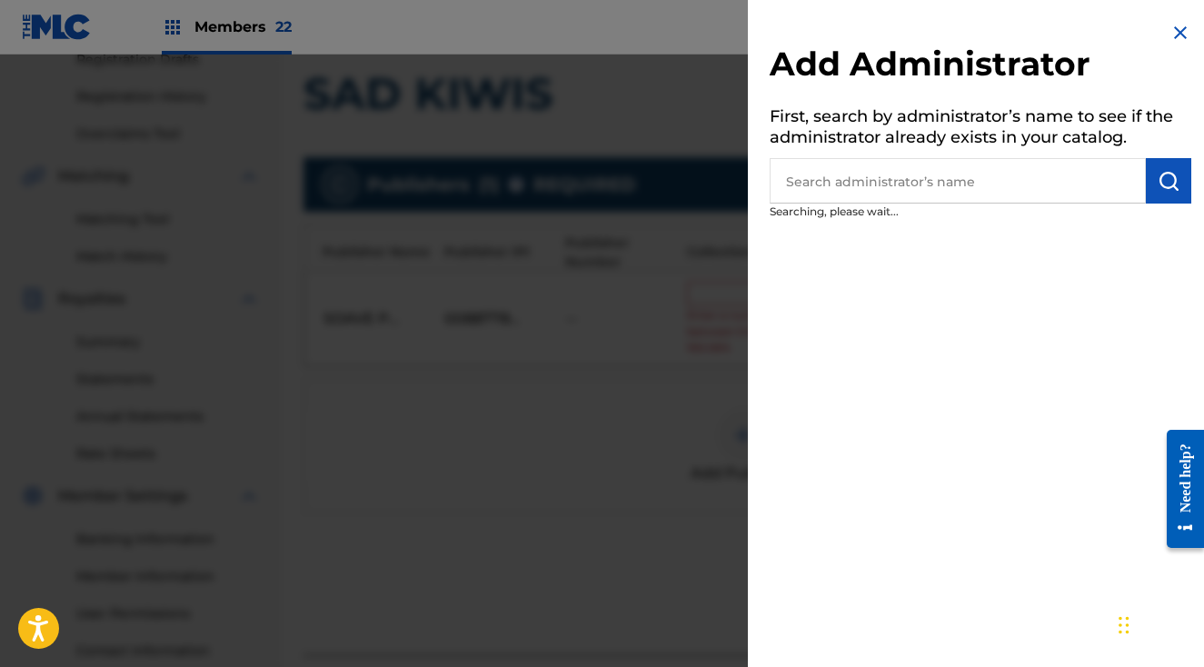
scroll to position [321, 0]
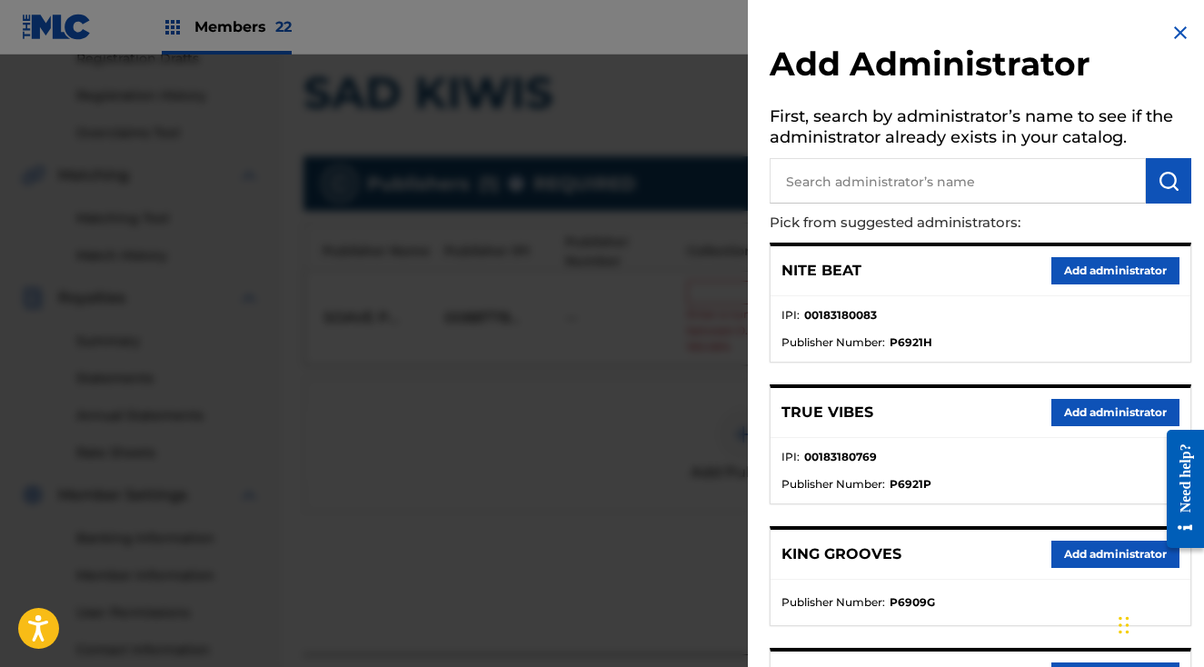
click at [864, 185] on input "text" at bounding box center [958, 180] width 376 height 45
type input "ARMADA"
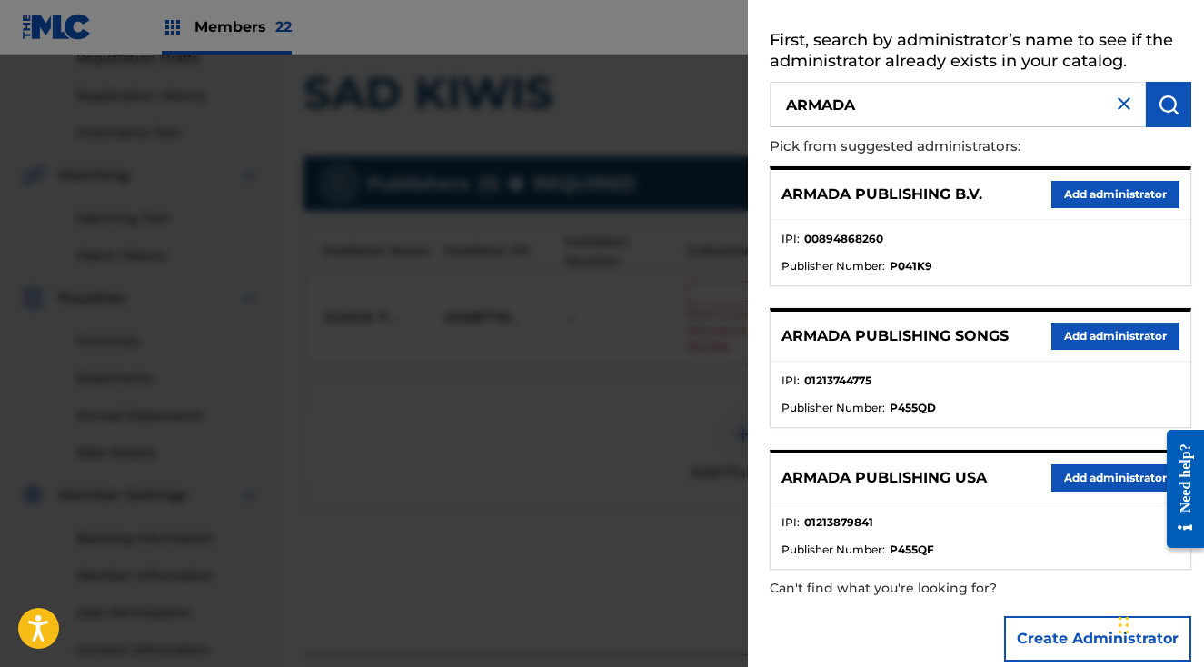
scroll to position [102, 0]
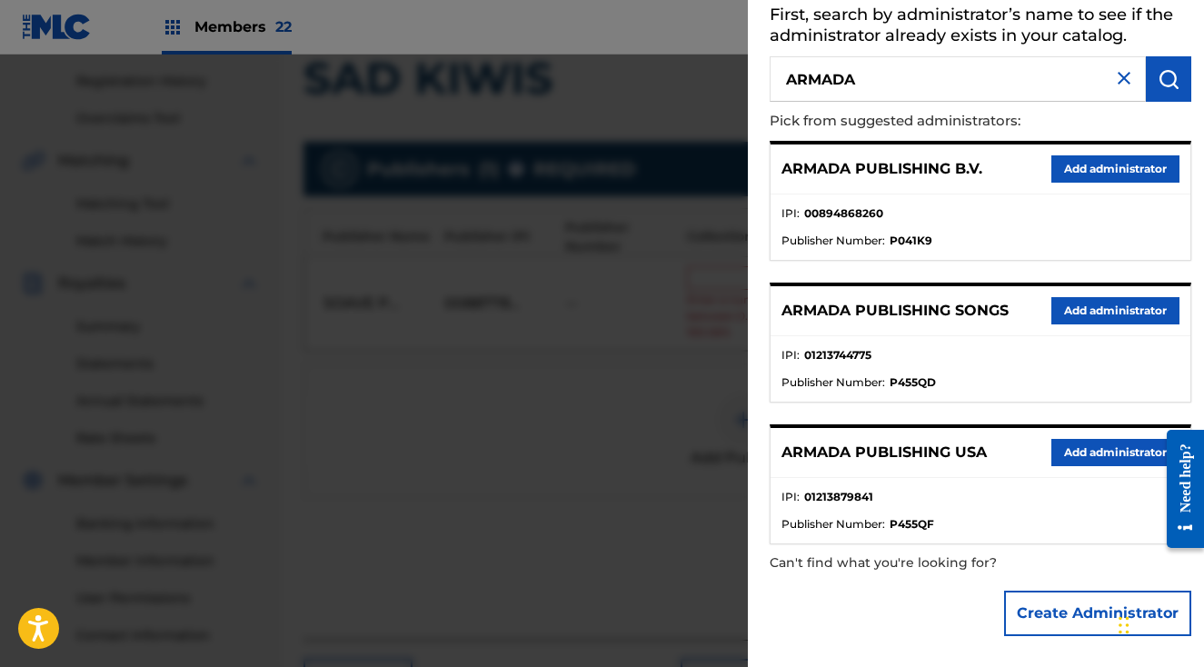
click at [1073, 449] on button "Add administrator" at bounding box center [1115, 452] width 128 height 27
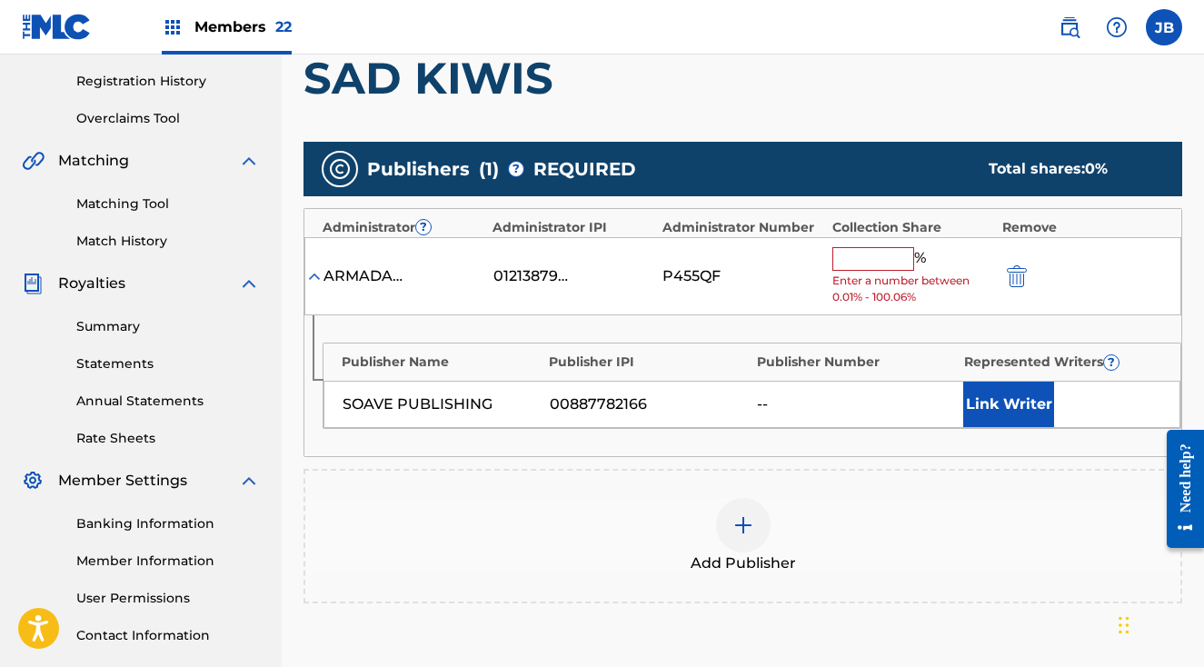
scroll to position [340, 0]
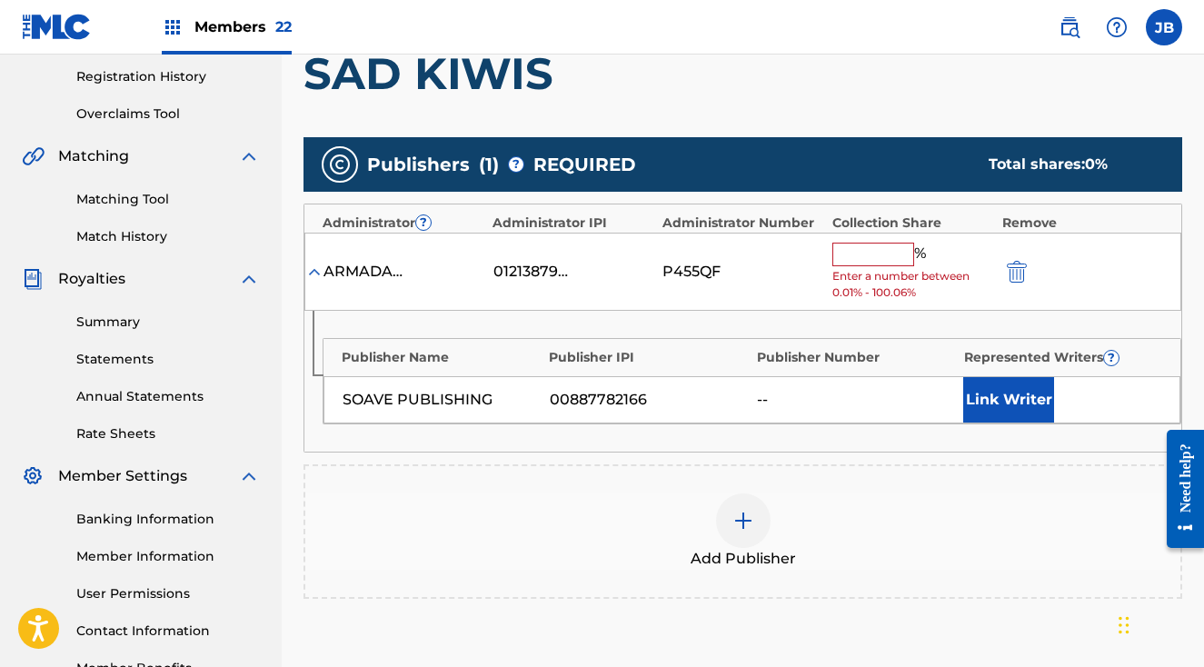
click at [875, 251] on input "text" at bounding box center [873, 255] width 82 height 24
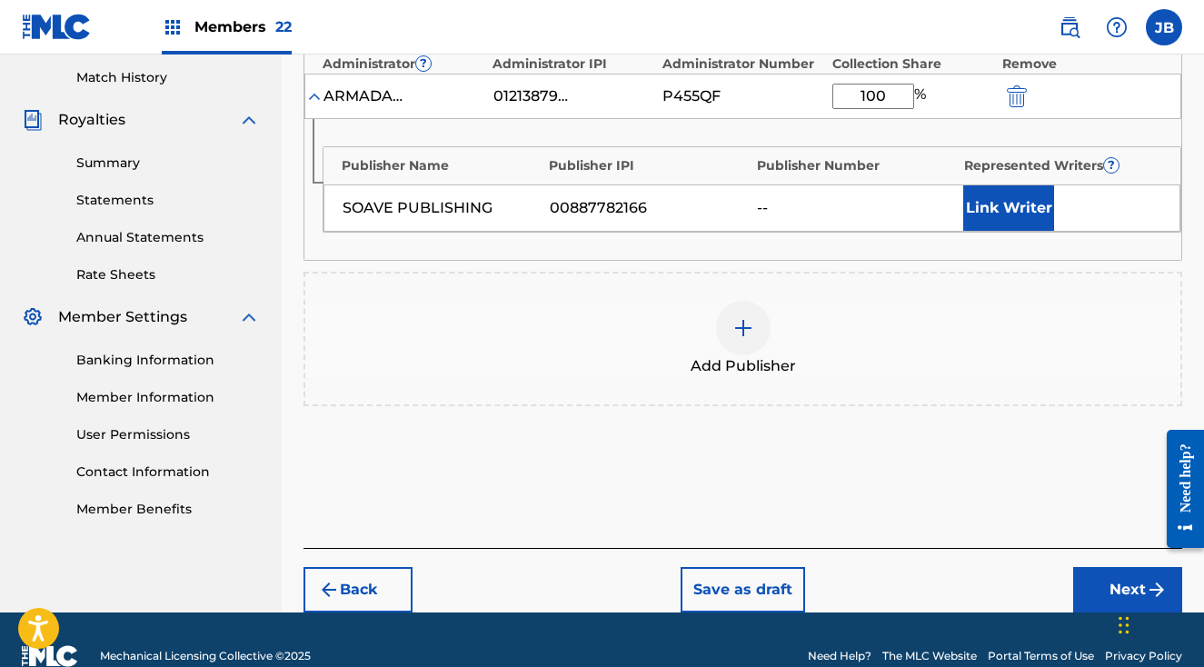
scroll to position [532, 0]
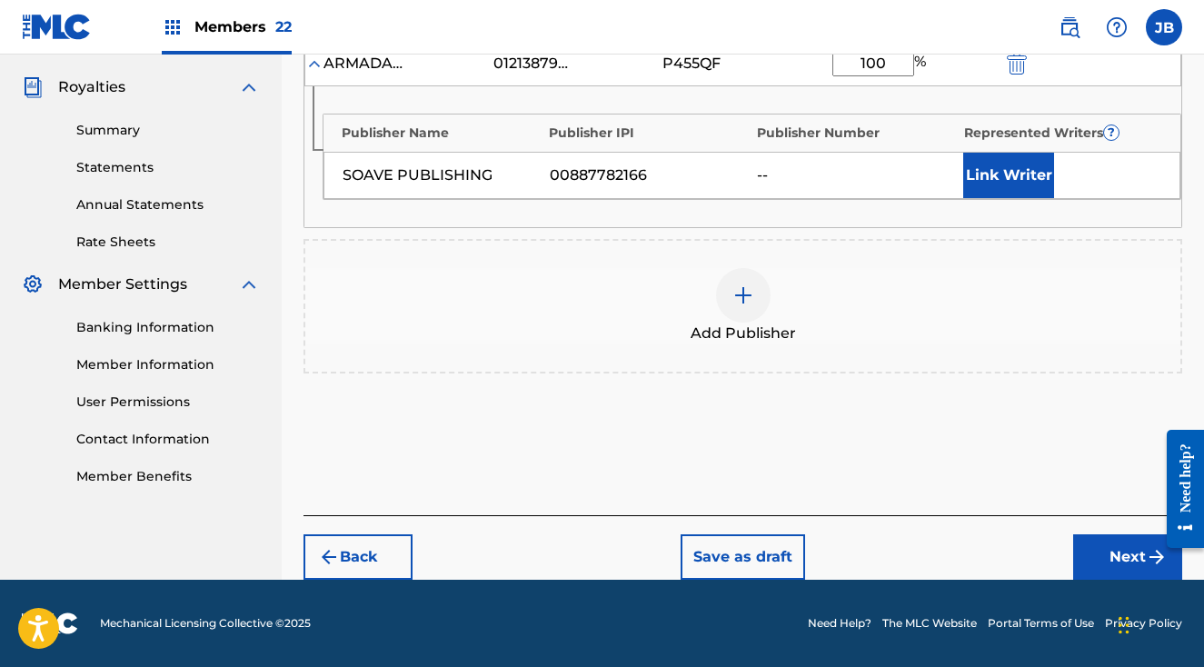
type input "100"
click at [1101, 547] on button "Next" at bounding box center [1127, 556] width 109 height 45
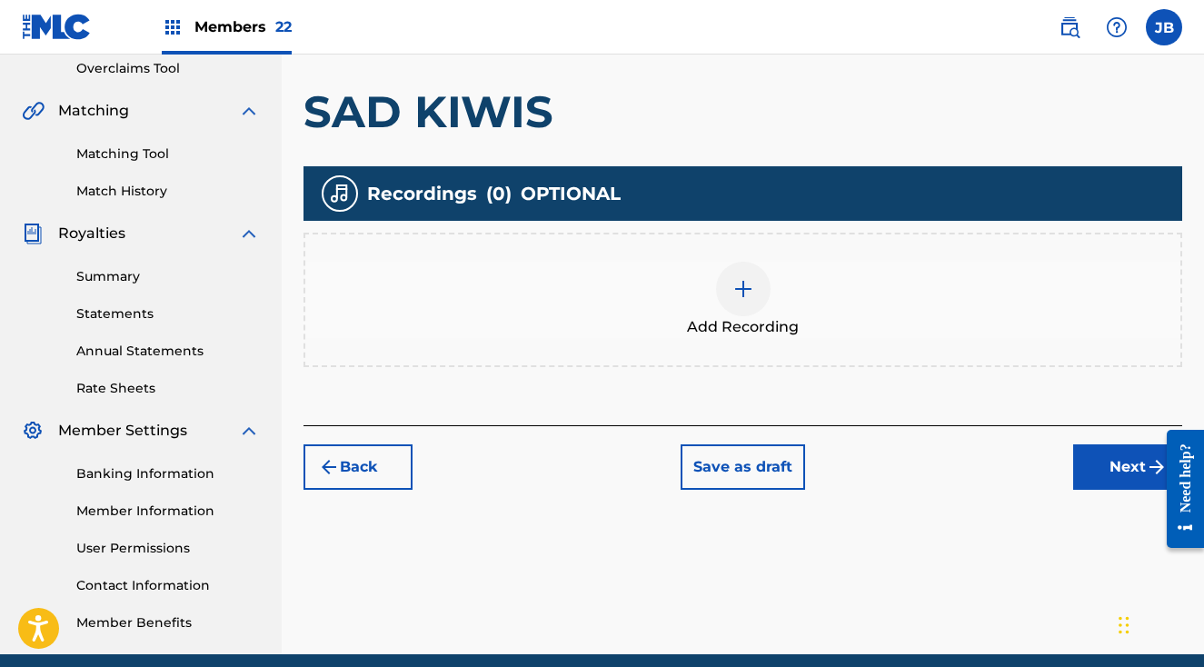
scroll to position [460, 0]
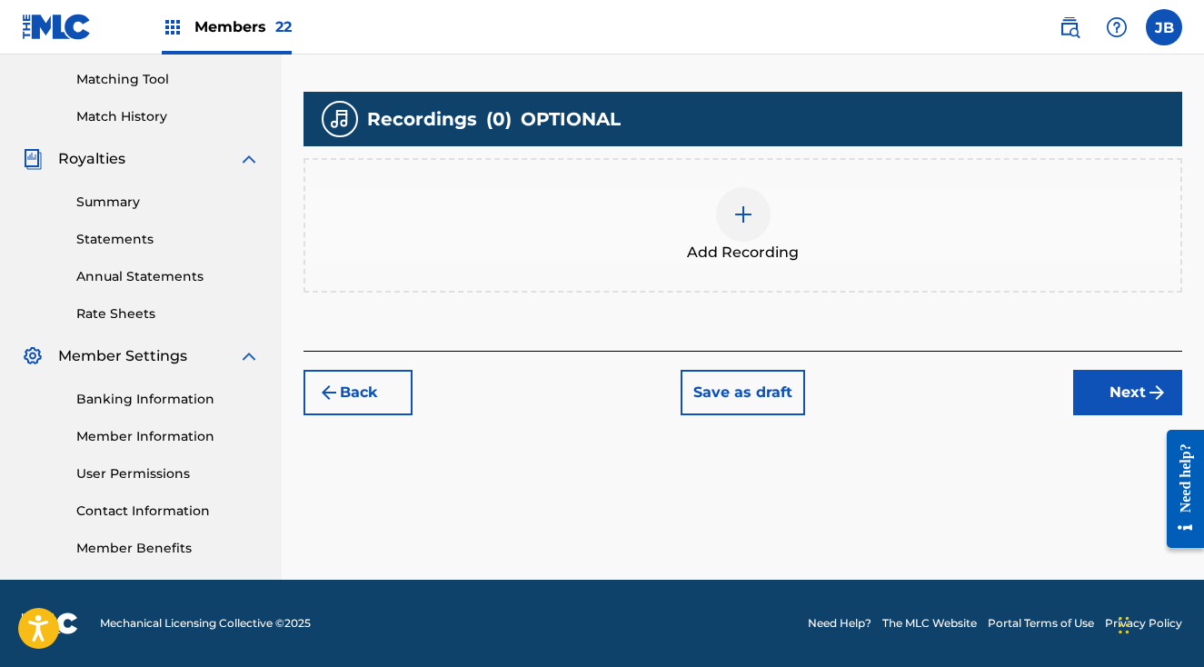
click at [703, 191] on div "Add Recording" at bounding box center [742, 225] width 875 height 76
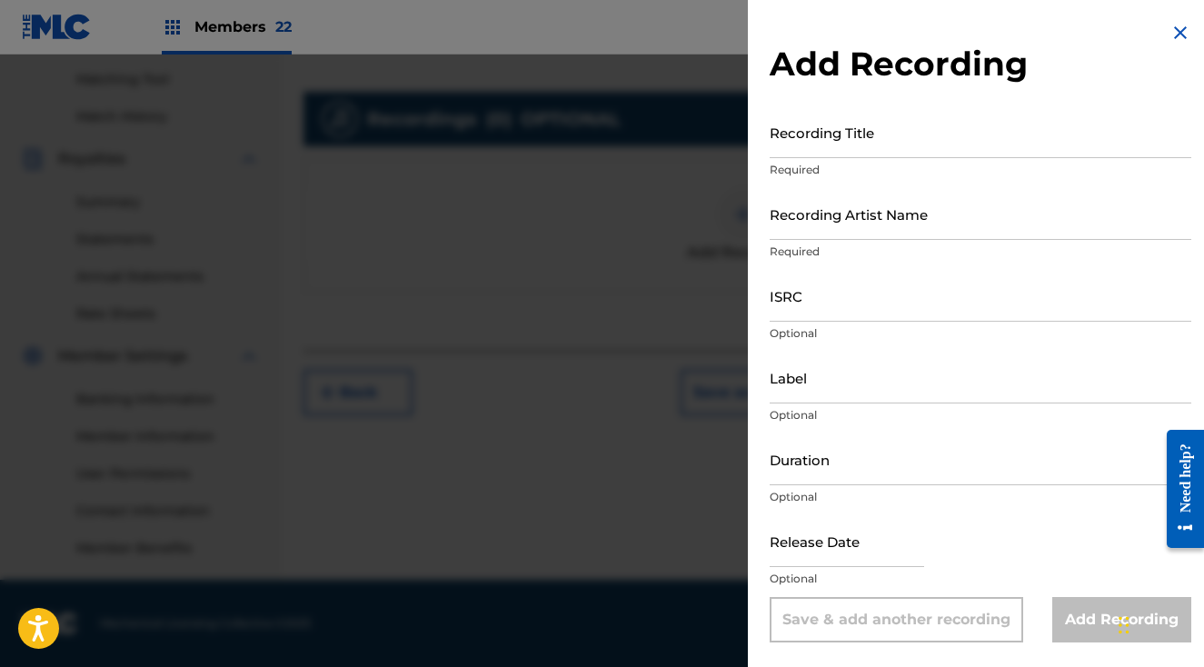
click at [850, 145] on input "Recording Title" at bounding box center [981, 132] width 422 height 52
type input "SAD KIWIS"
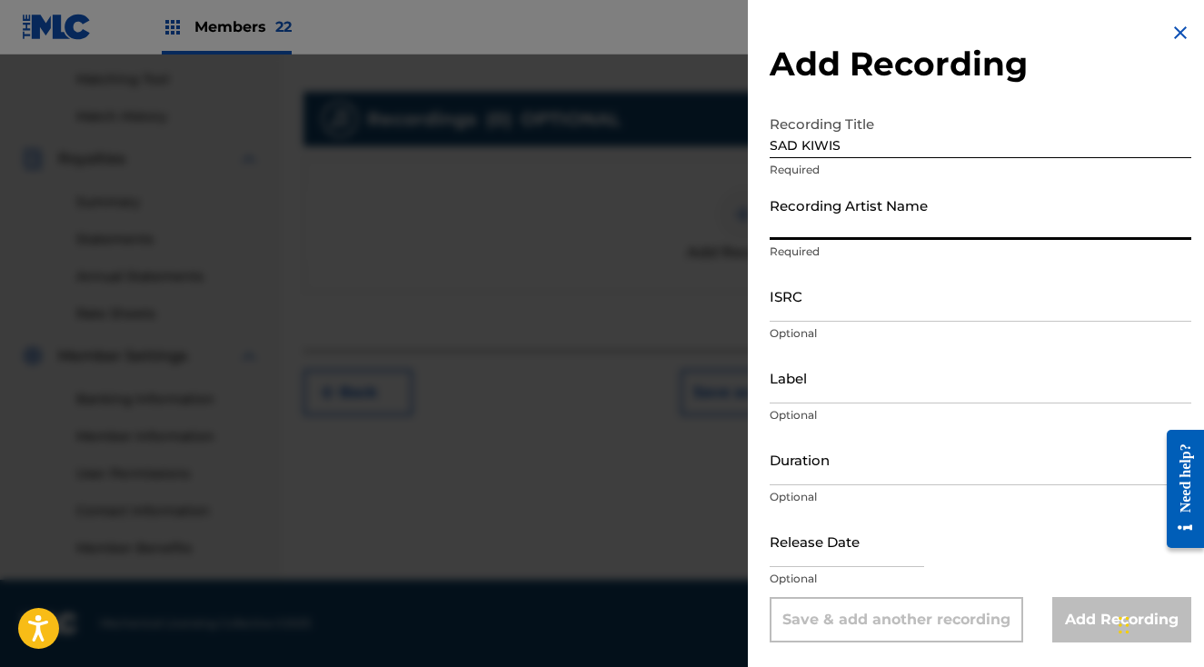
click at [850, 229] on input "Recording Artist Name" at bounding box center [981, 214] width 422 height 52
paste input "SPUDB, [PERSON_NAME], [PERSON_NAME] lofi"
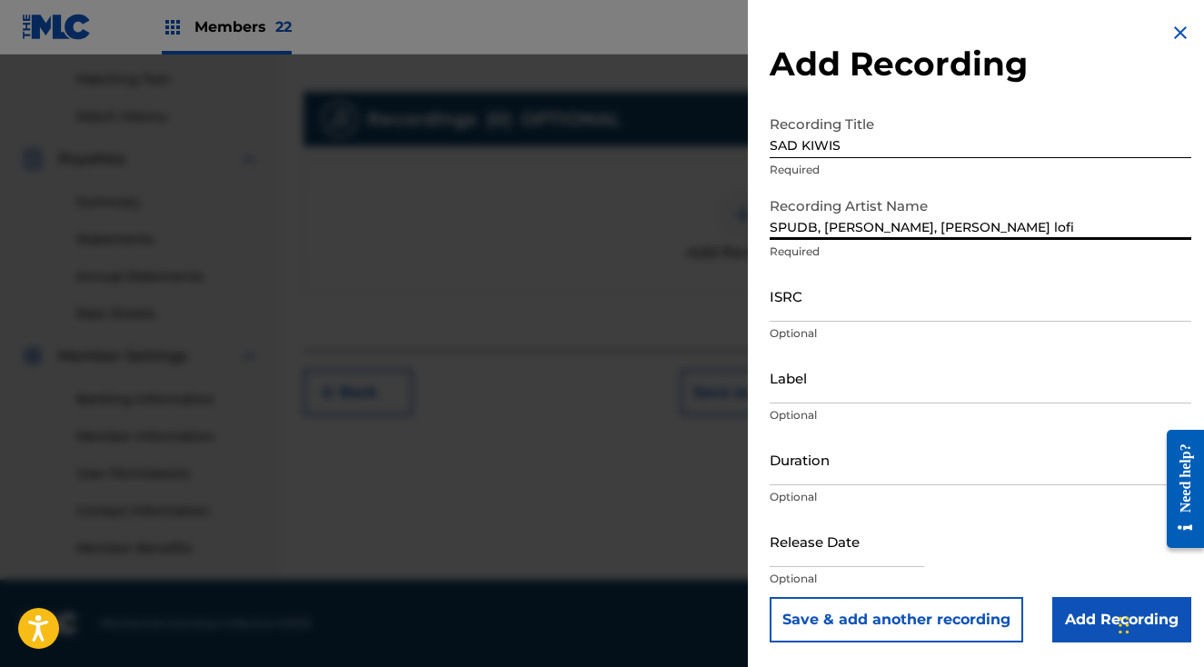
type input "SPUDB, [PERSON_NAME], [PERSON_NAME] lofi"
click at [845, 313] on input "ISRC" at bounding box center [981, 296] width 422 height 52
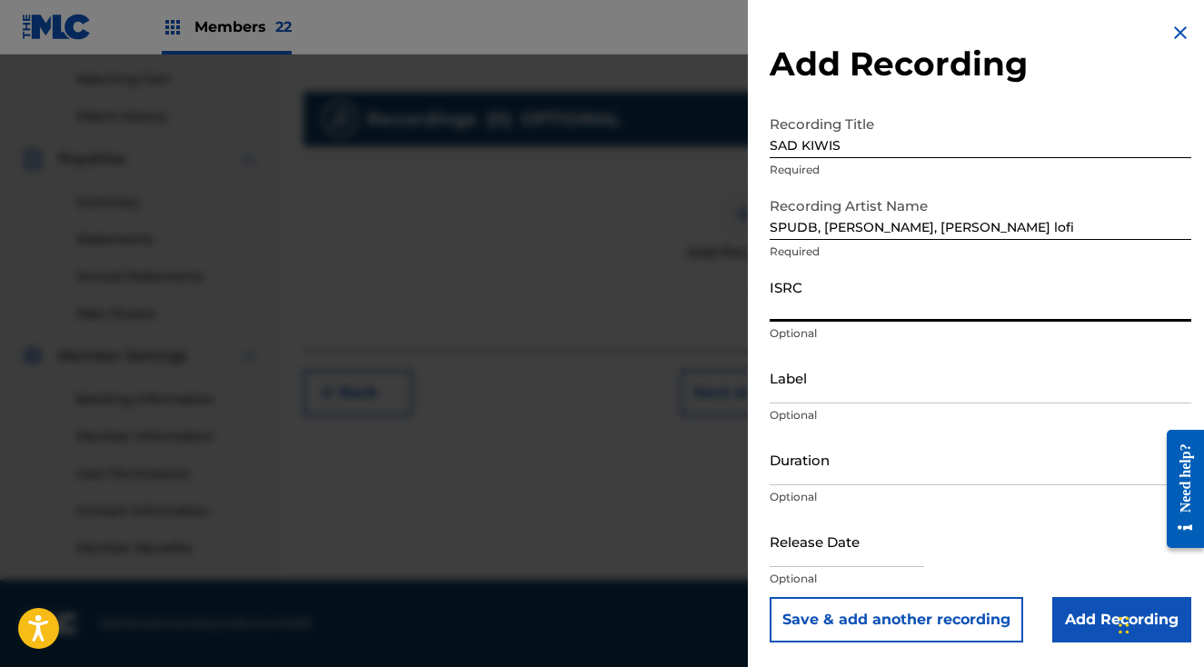
paste input "NLT2H2401667"
type input "NLT2H2401667"
click at [1077, 614] on input "Add Recording" at bounding box center [1121, 619] width 139 height 45
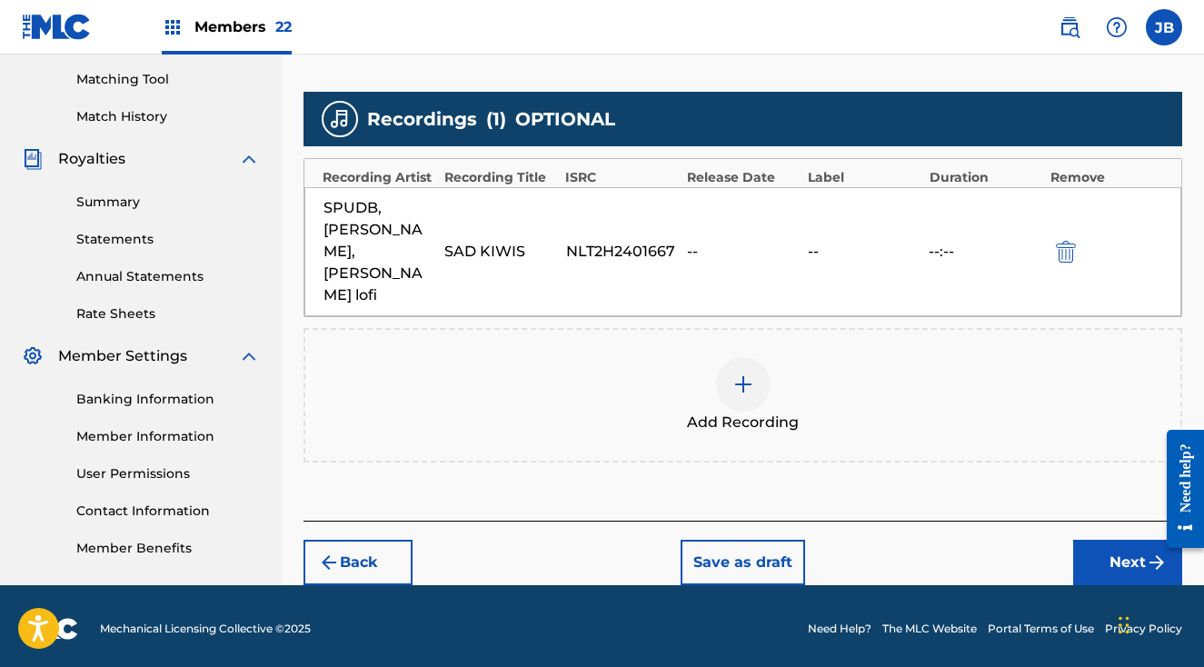
click at [1108, 543] on button "Next" at bounding box center [1127, 562] width 109 height 45
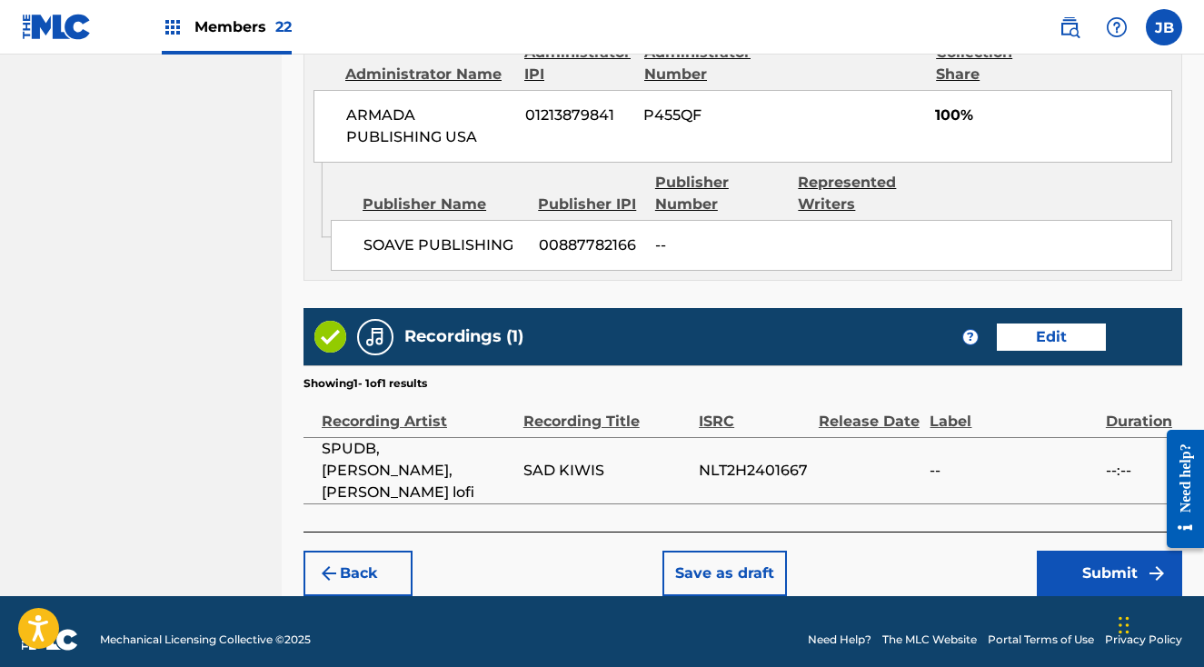
scroll to position [1048, 0]
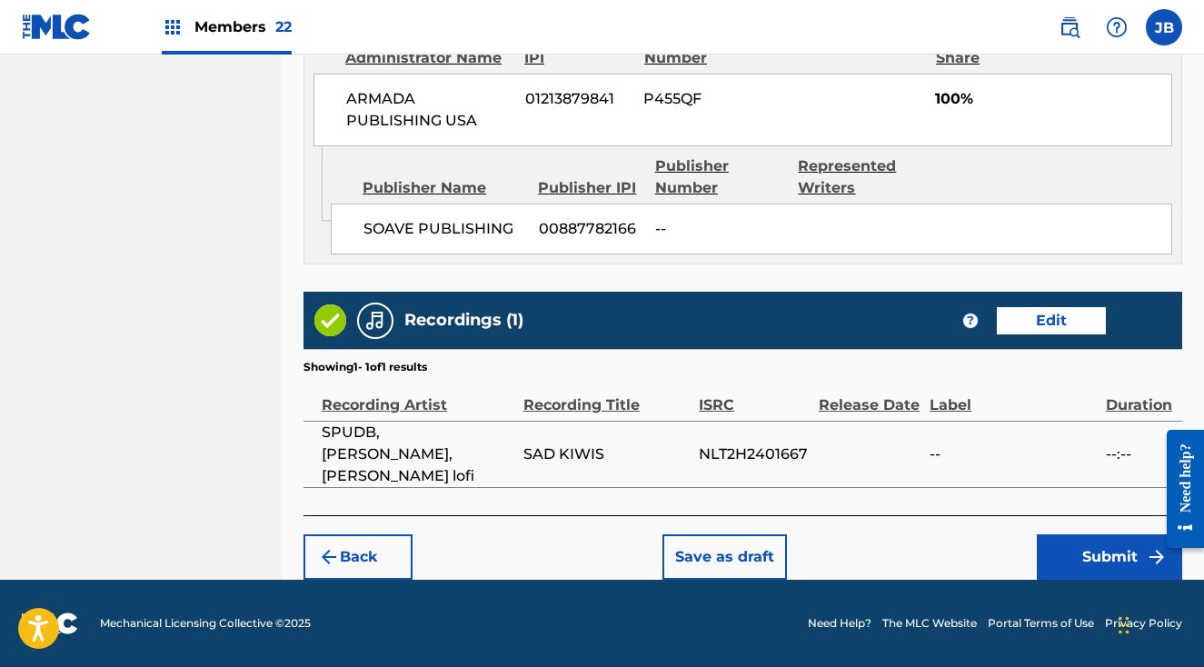
click at [1085, 548] on button "Submit" at bounding box center [1109, 556] width 145 height 45
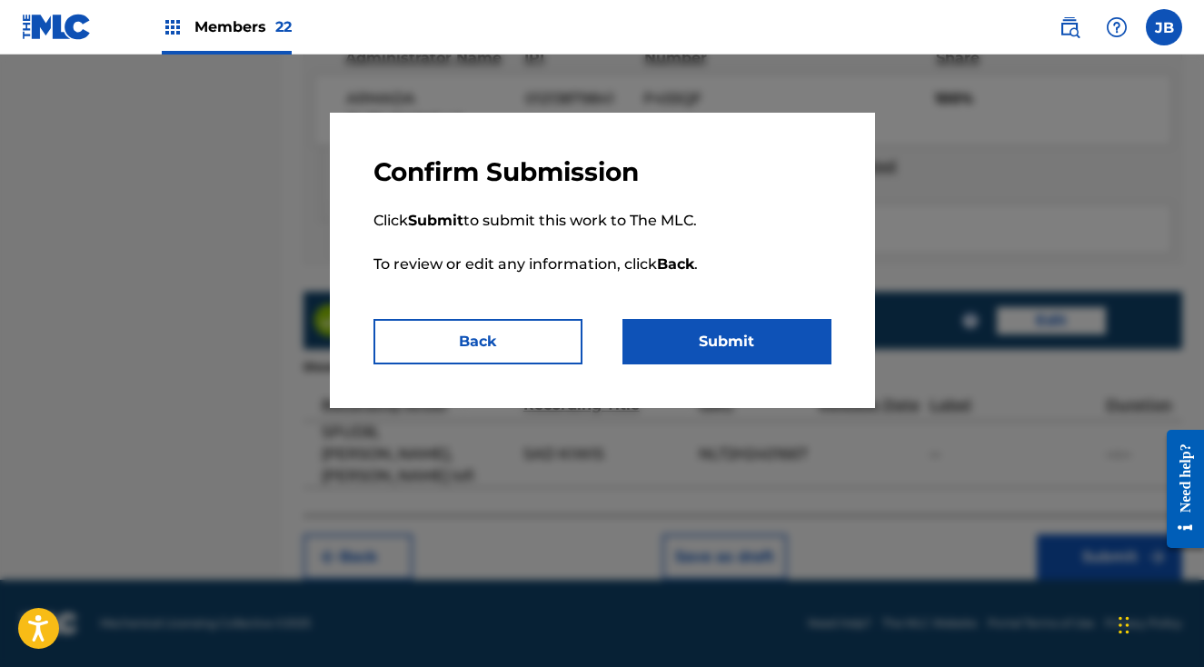
click at [748, 342] on button "Submit" at bounding box center [726, 341] width 209 height 45
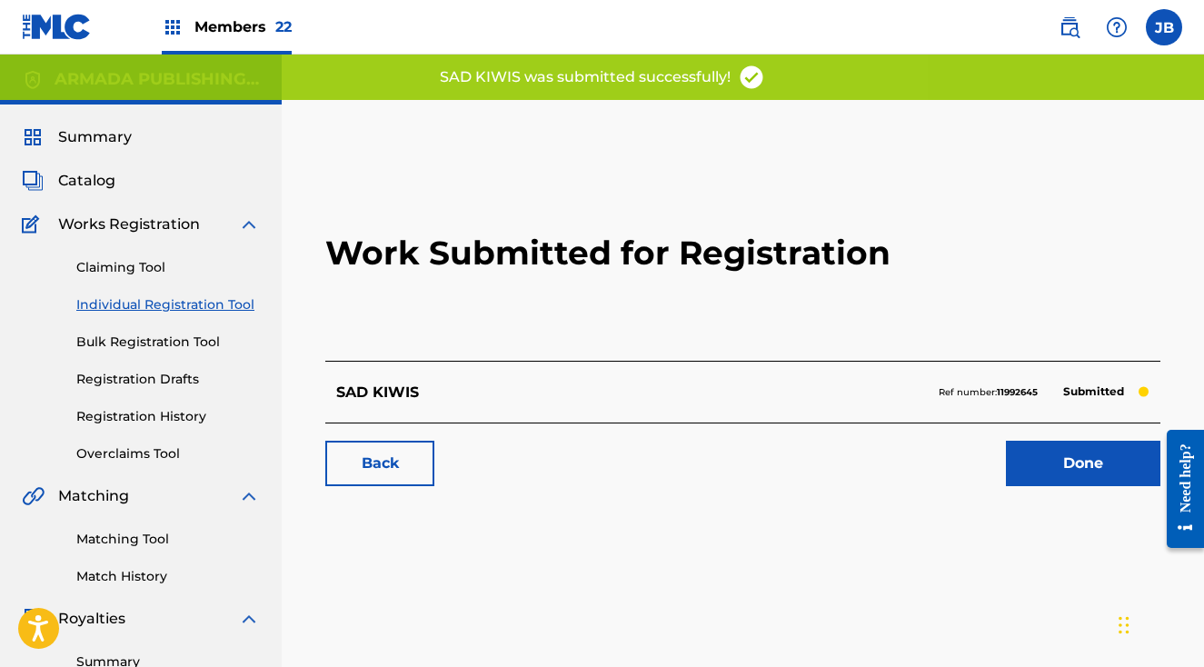
click at [1060, 475] on link "Done" at bounding box center [1083, 463] width 154 height 45
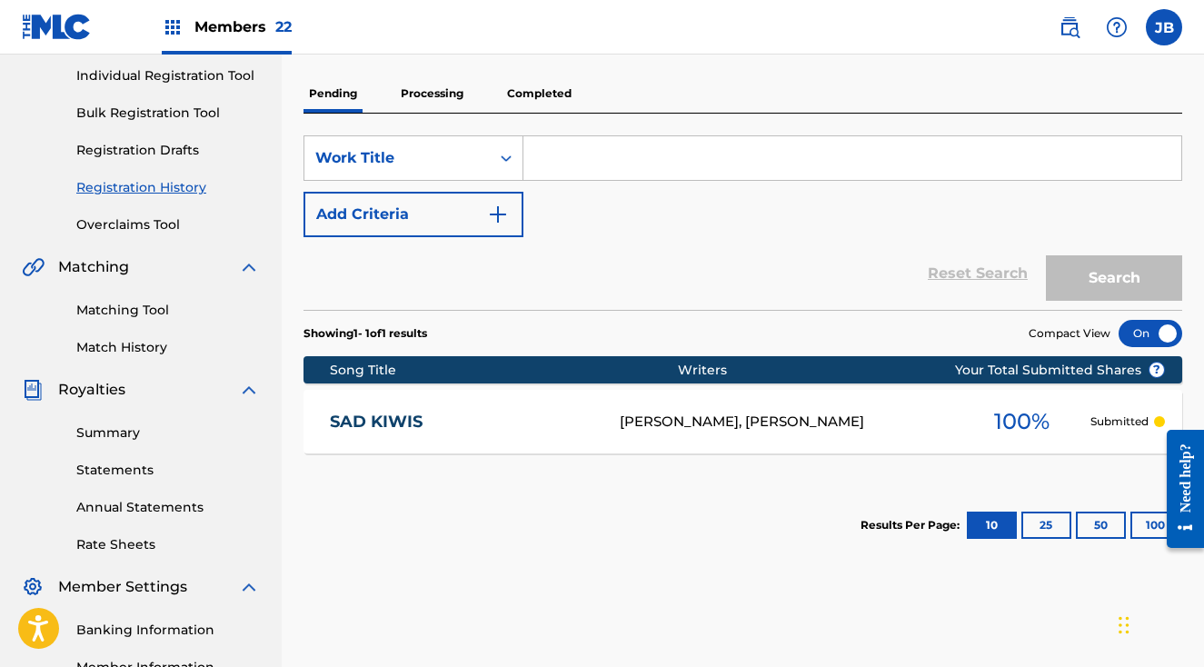
scroll to position [230, 0]
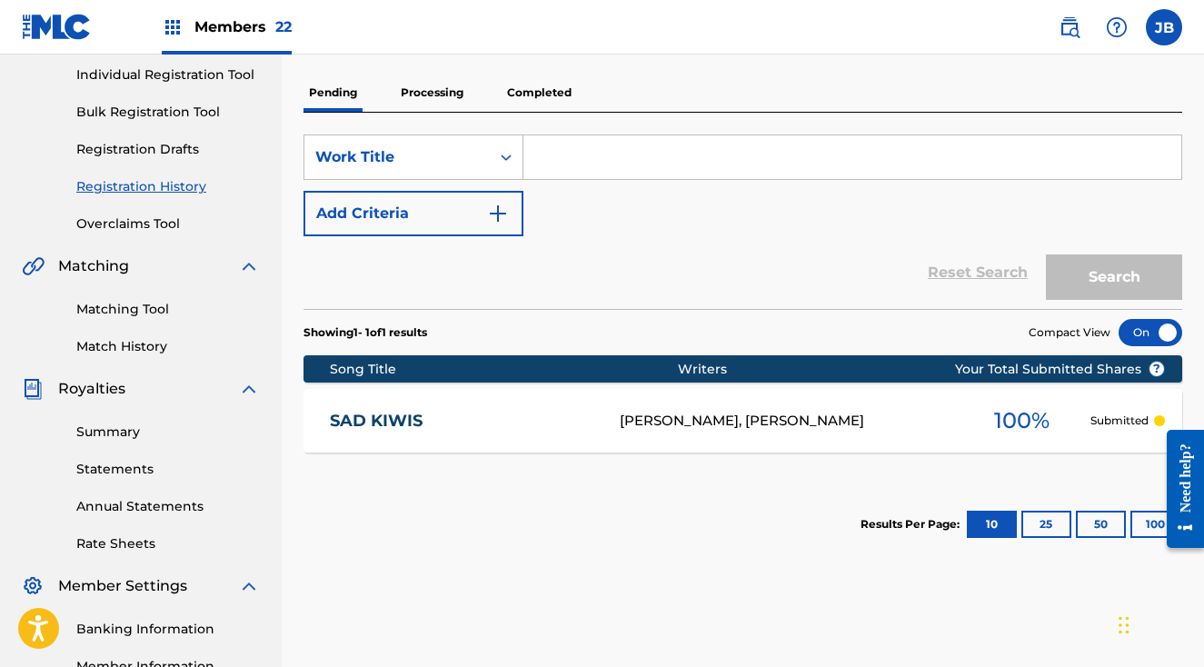
click at [788, 234] on div "SearchWithCriteria8612441c-8391-45da-adc8-baa622e57b3d Work Title Add Criteria" at bounding box center [742, 185] width 879 height 102
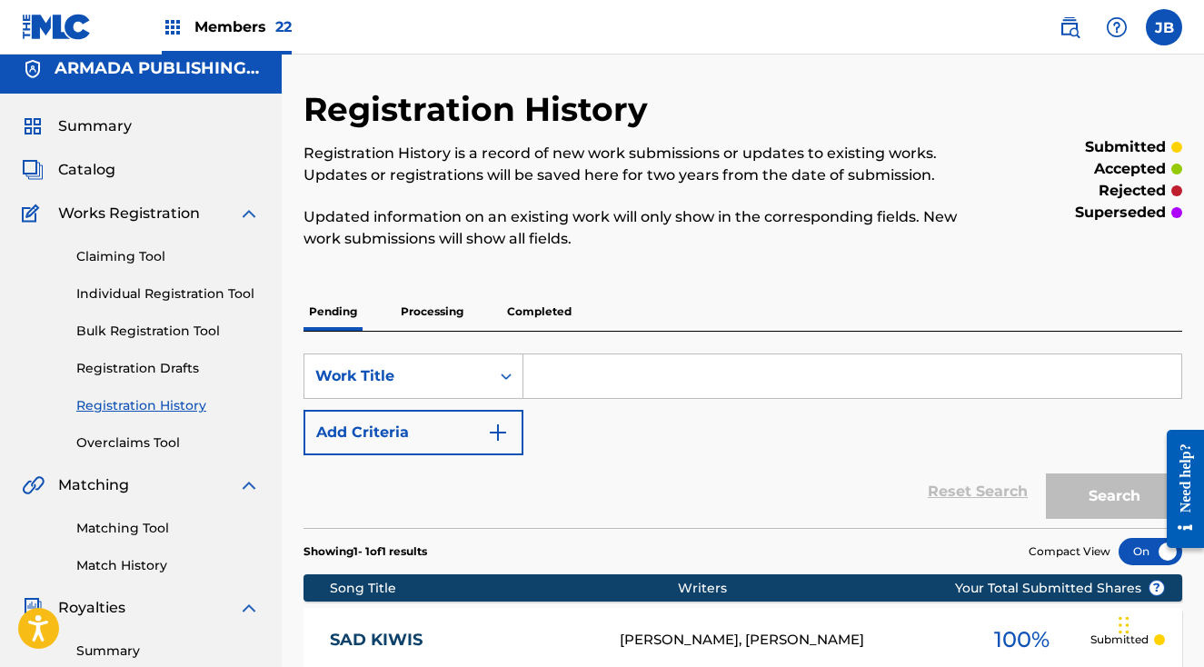
scroll to position [10, 0]
